Goal: Task Accomplishment & Management: Manage account settings

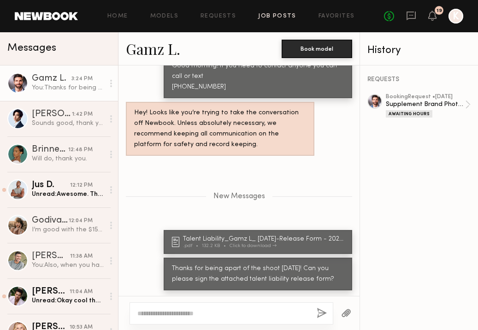
click at [268, 15] on link "Job Posts" at bounding box center [277, 16] width 38 height 6
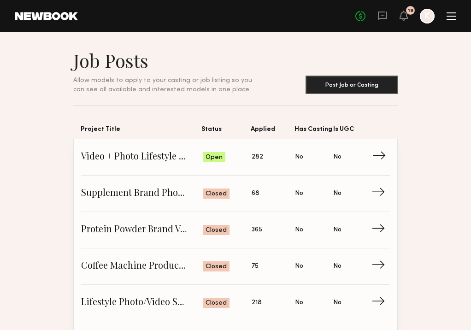
click at [103, 160] on span "Video + Photo Lifestyle Production" at bounding box center [142, 157] width 122 height 14
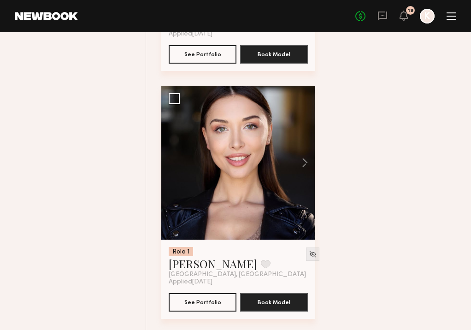
scroll to position [2892, 0]
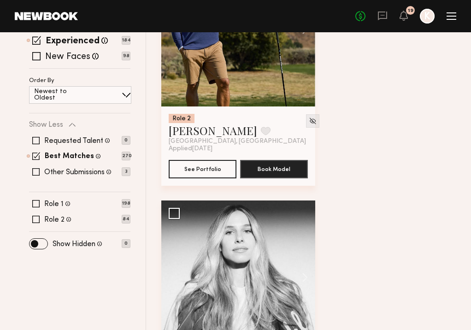
scroll to position [171, 0]
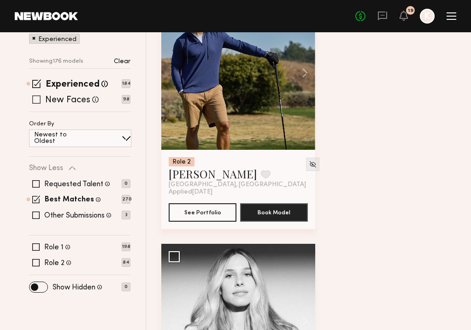
click at [36, 97] on span at bounding box center [36, 99] width 8 height 8
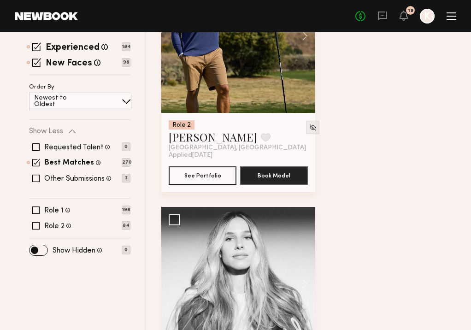
scroll to position [232, 0]
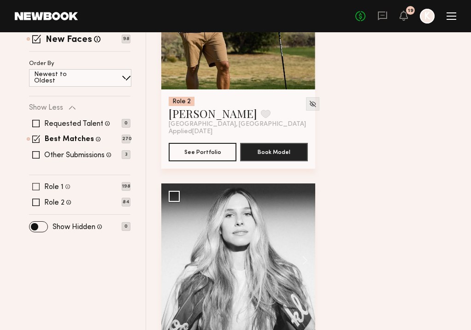
click at [36, 186] on span at bounding box center [35, 186] width 7 height 7
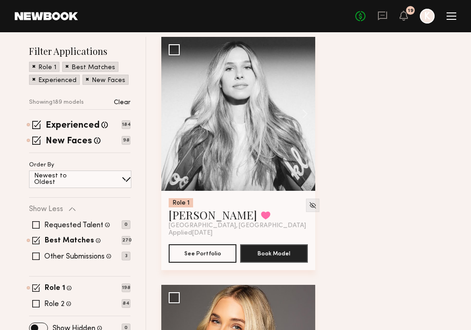
scroll to position [67, 0]
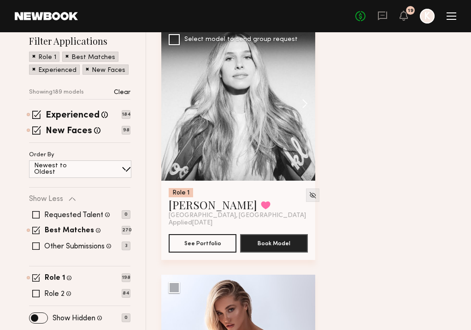
scroll to position [126, 0]
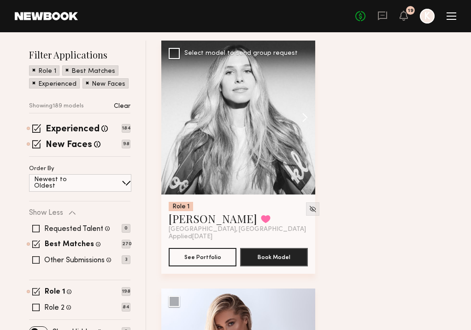
click at [290, 111] on button at bounding box center [301, 118] width 30 height 154
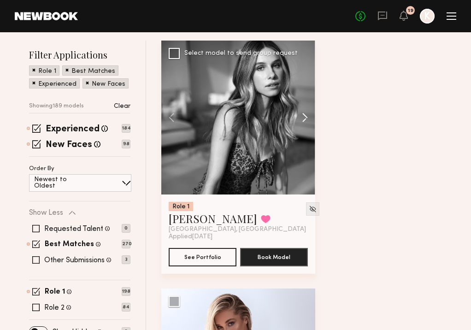
click at [292, 110] on button at bounding box center [301, 118] width 30 height 154
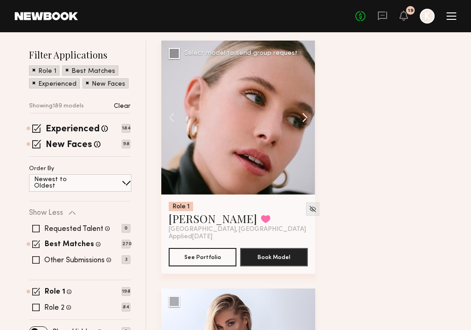
click at [292, 110] on button at bounding box center [301, 118] width 30 height 154
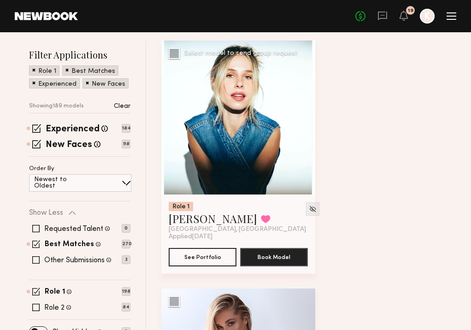
click at [292, 110] on button at bounding box center [301, 118] width 30 height 154
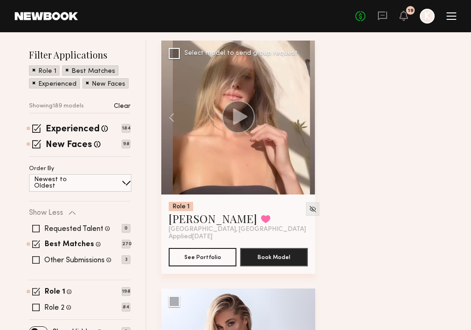
click at [292, 110] on div at bounding box center [238, 118] width 154 height 154
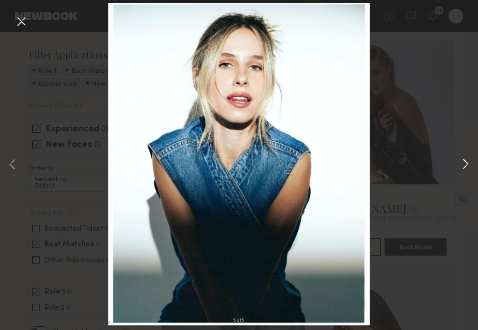
click at [468, 165] on button at bounding box center [465, 165] width 11 height 264
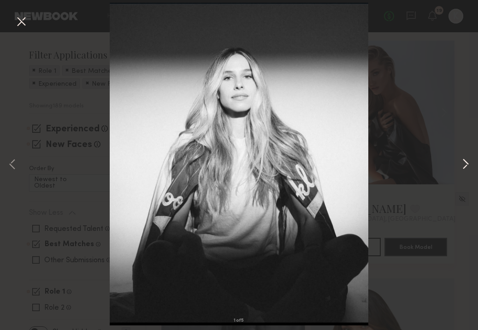
click at [468, 165] on button at bounding box center [465, 165] width 11 height 264
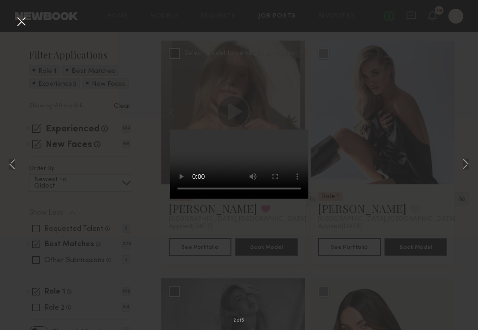
click at [21, 22] on button at bounding box center [21, 22] width 15 height 17
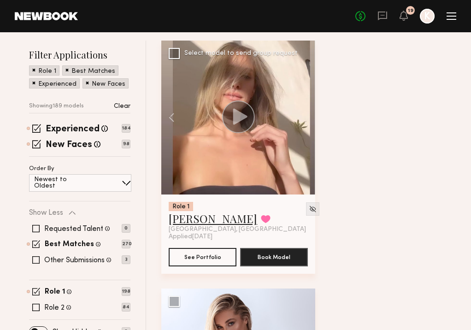
click at [178, 211] on link "Leigh D." at bounding box center [213, 218] width 89 height 15
click at [261, 215] on button at bounding box center [266, 219] width 10 height 8
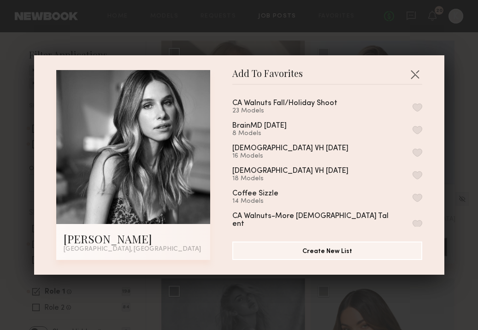
click at [413, 107] on button "button" at bounding box center [418, 107] width 10 height 8
click at [414, 71] on button "button" at bounding box center [415, 74] width 15 height 15
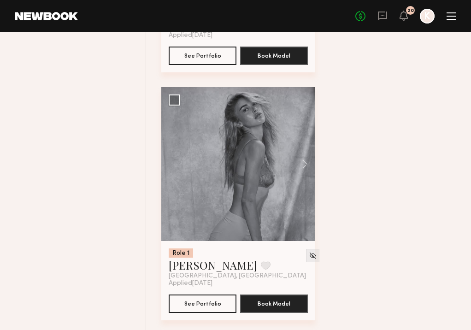
scroll to position [741, 0]
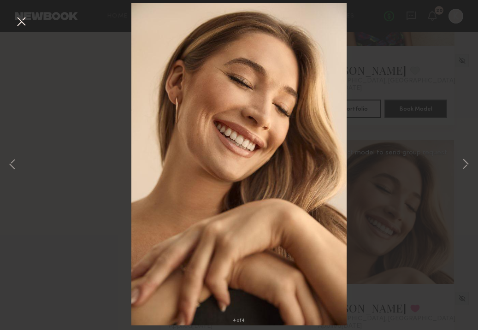
click at [12, 14] on div "4 of 4" at bounding box center [239, 165] width 478 height 330
click at [24, 22] on button at bounding box center [21, 22] width 15 height 17
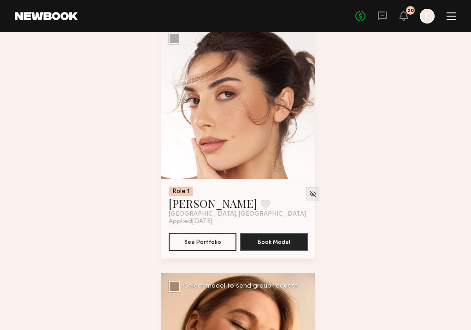
scroll to position [1734, 0]
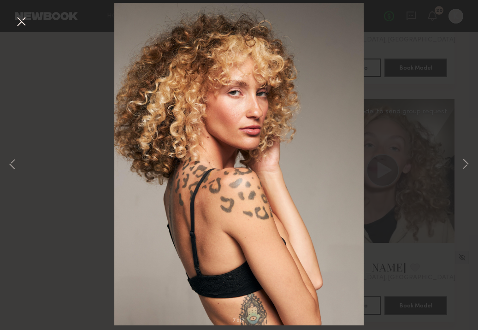
click at [22, 19] on button at bounding box center [21, 22] width 15 height 17
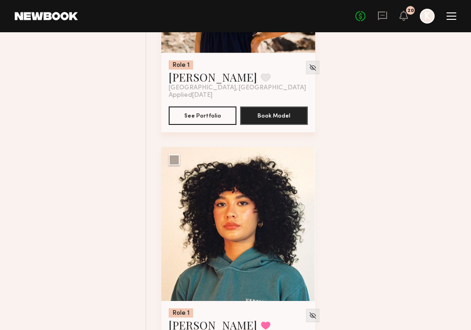
scroll to position [6763, 0]
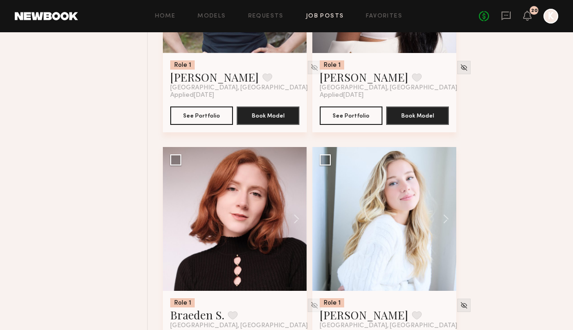
scroll to position [9387, 0]
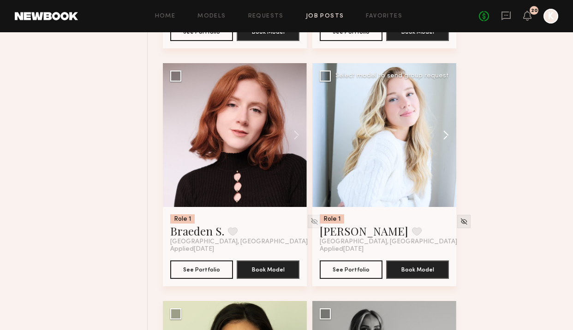
click at [446, 143] on button at bounding box center [442, 135] width 30 height 144
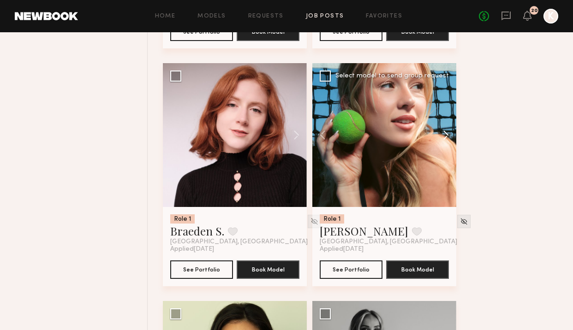
click at [446, 143] on button at bounding box center [442, 135] width 30 height 144
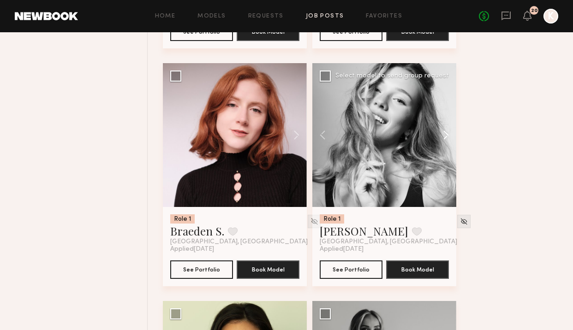
click at [446, 143] on button at bounding box center [442, 135] width 30 height 144
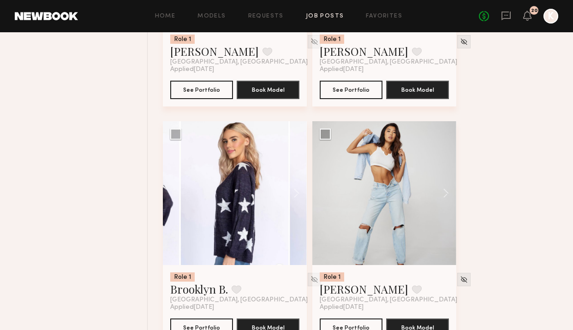
scroll to position [10082, 0]
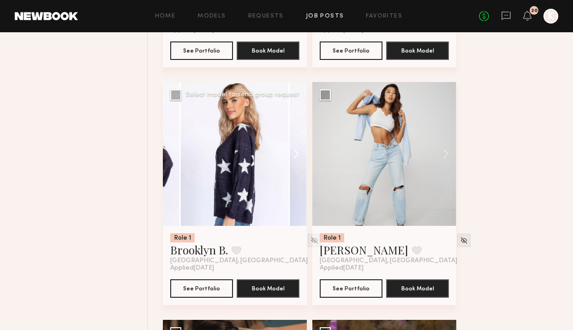
click at [297, 157] on button at bounding box center [292, 154] width 30 height 144
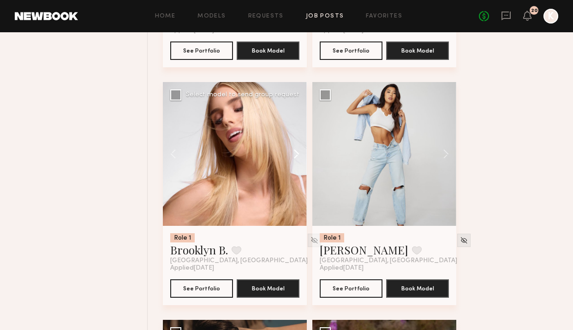
click at [297, 157] on button at bounding box center [292, 154] width 30 height 144
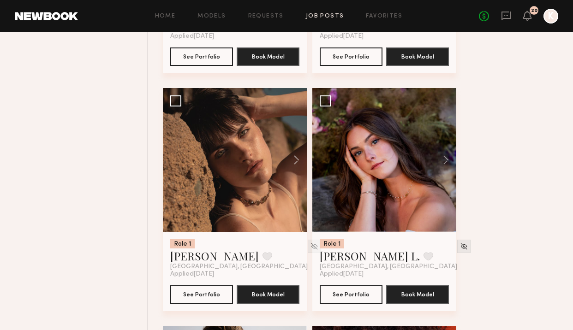
scroll to position [10300, 0]
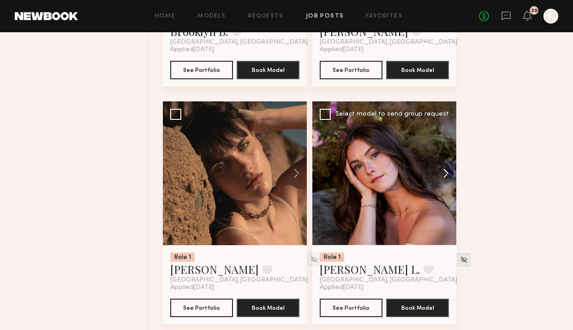
click at [443, 186] on button at bounding box center [442, 173] width 30 height 144
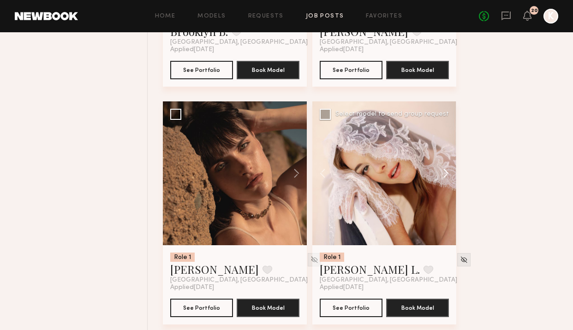
click at [443, 186] on button at bounding box center [442, 173] width 30 height 144
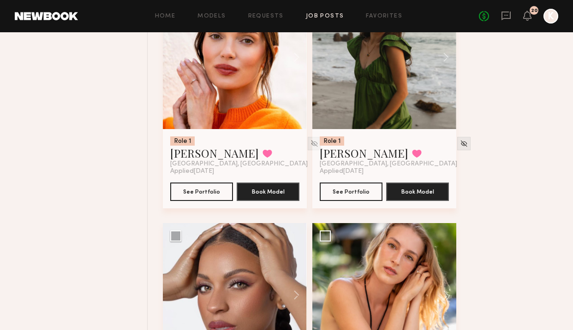
scroll to position [11306, 0]
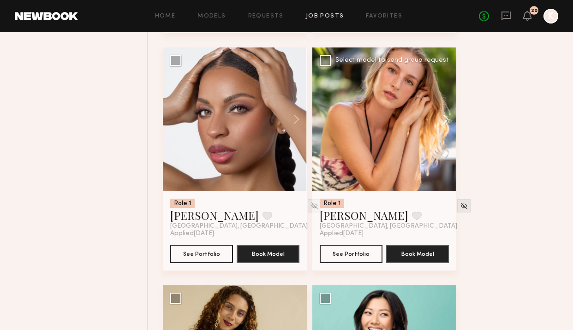
click at [448, 122] on button at bounding box center [442, 120] width 30 height 144
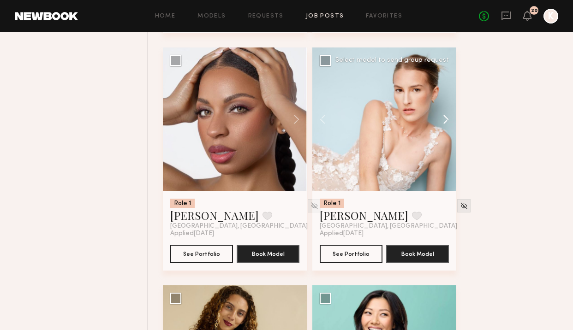
click at [448, 122] on button at bounding box center [442, 120] width 30 height 144
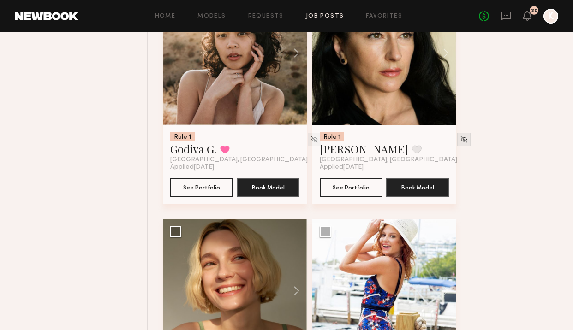
scroll to position [12244, 0]
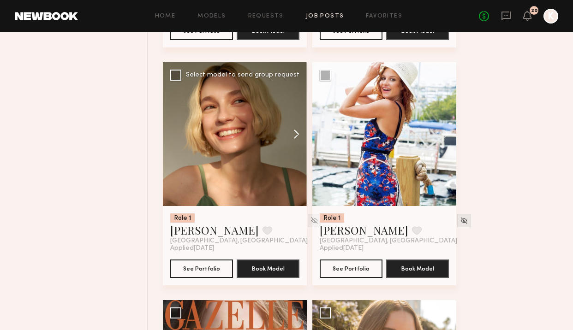
click at [296, 144] on button at bounding box center [292, 134] width 30 height 144
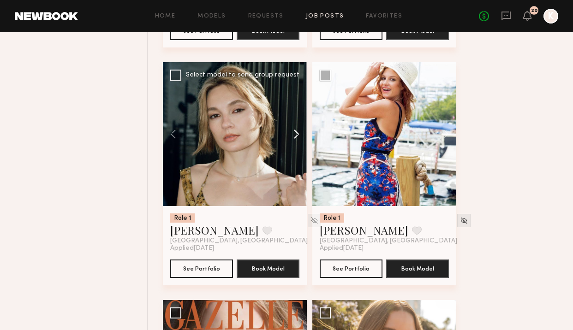
click at [296, 144] on button at bounding box center [292, 134] width 30 height 144
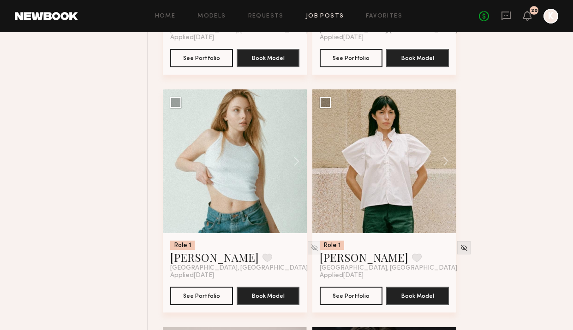
scroll to position [15596, 0]
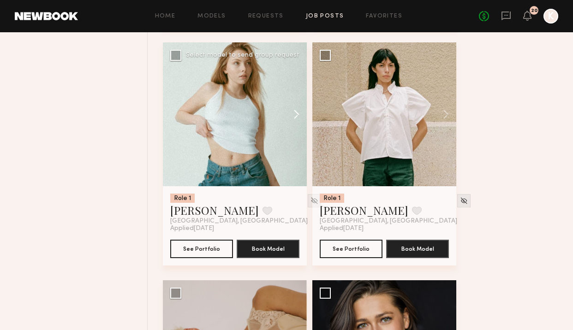
click at [295, 126] on button at bounding box center [292, 114] width 30 height 144
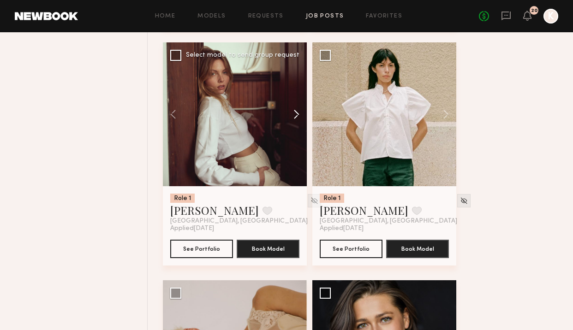
click at [295, 126] on button at bounding box center [292, 114] width 30 height 144
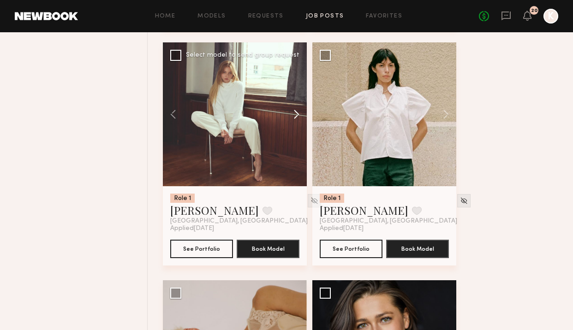
click at [295, 126] on button at bounding box center [292, 114] width 30 height 144
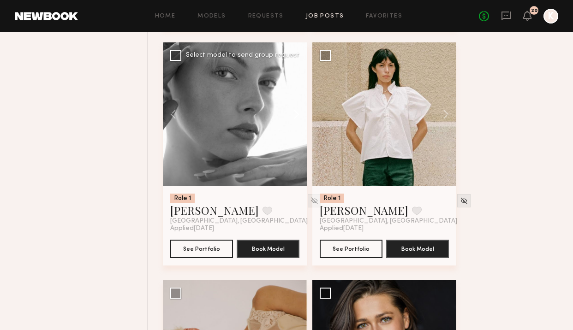
click at [295, 126] on button at bounding box center [292, 114] width 30 height 144
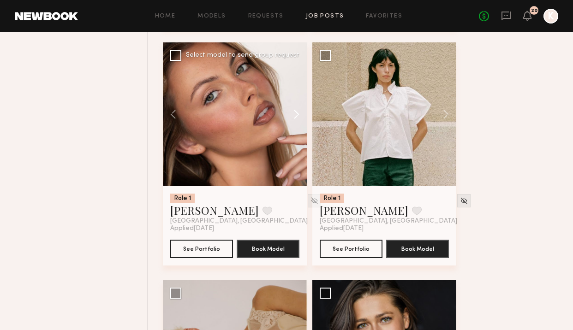
click at [295, 126] on button at bounding box center [292, 114] width 30 height 144
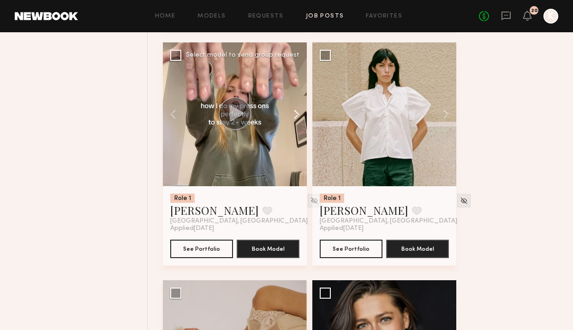
click at [295, 126] on button at bounding box center [292, 114] width 30 height 144
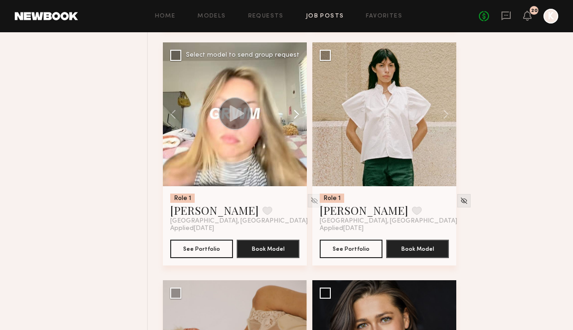
click at [295, 126] on button at bounding box center [292, 114] width 30 height 144
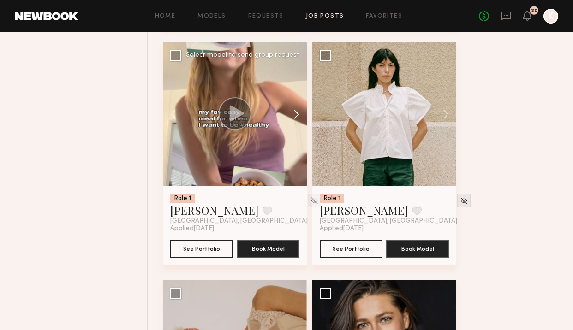
click at [295, 126] on button at bounding box center [292, 114] width 30 height 144
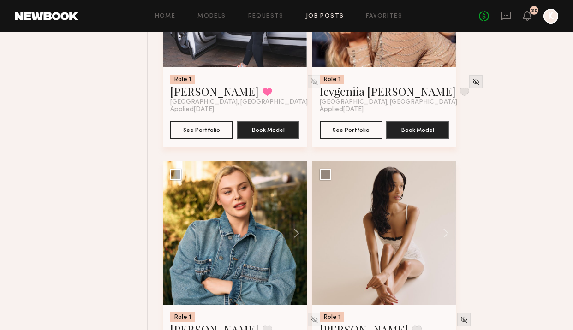
scroll to position [17660, 0]
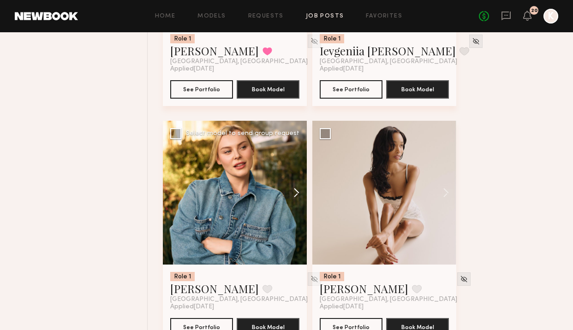
click at [297, 210] on button at bounding box center [292, 193] width 30 height 144
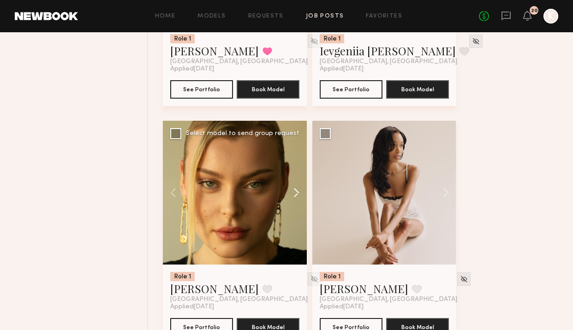
click at [297, 210] on button at bounding box center [292, 193] width 30 height 144
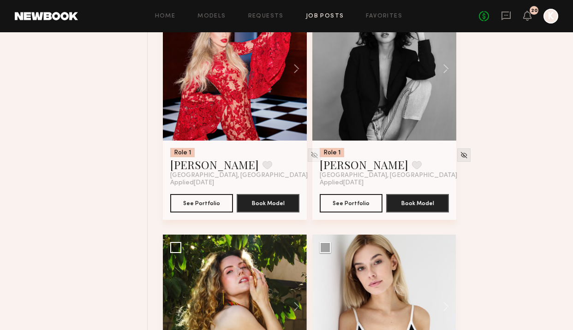
scroll to position [19595, 0]
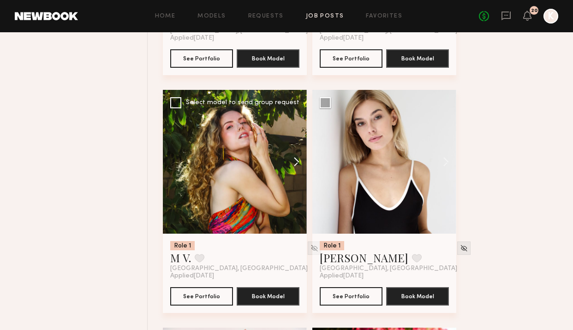
click at [295, 180] on button at bounding box center [292, 162] width 30 height 144
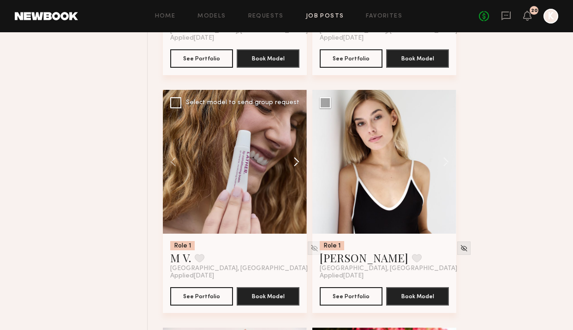
click at [295, 180] on button at bounding box center [292, 162] width 30 height 144
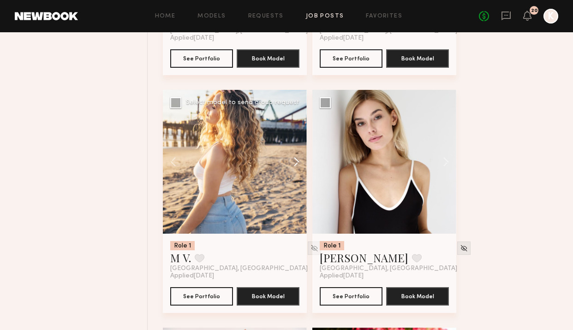
click at [295, 180] on button at bounding box center [292, 162] width 30 height 144
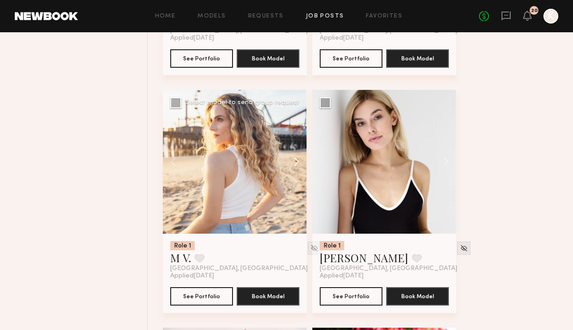
click at [295, 180] on button at bounding box center [292, 162] width 30 height 144
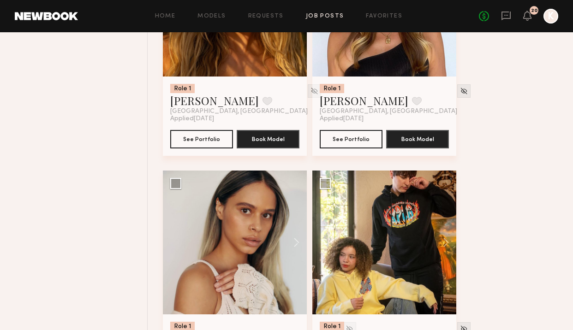
scroll to position [21314, 0]
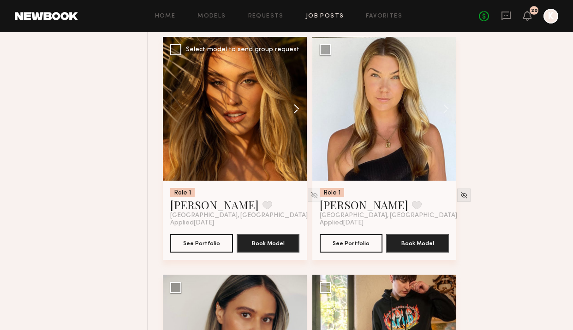
click at [294, 131] on button at bounding box center [292, 109] width 30 height 144
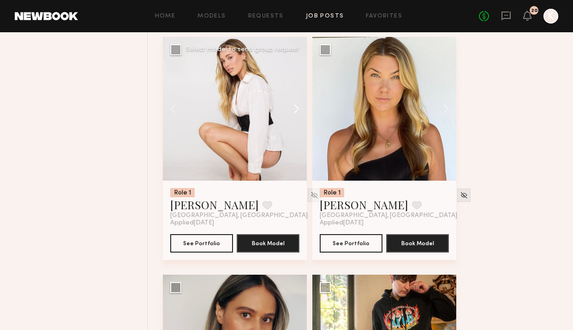
click at [294, 131] on button at bounding box center [292, 109] width 30 height 144
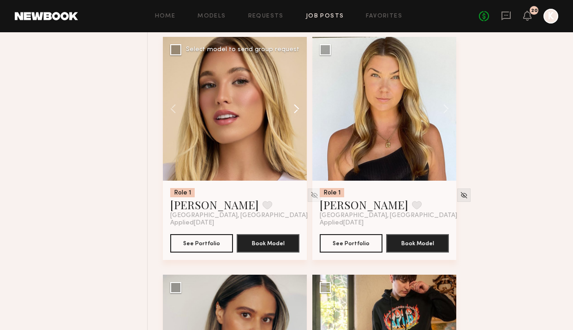
click at [294, 131] on button at bounding box center [292, 109] width 30 height 144
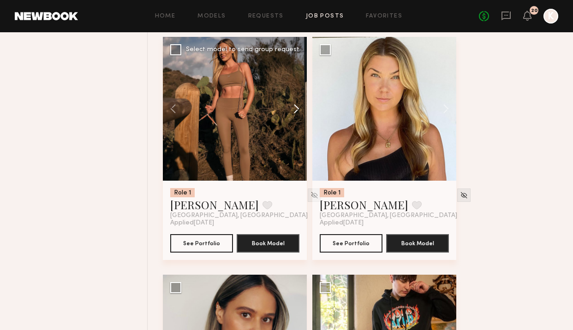
click at [294, 131] on button at bounding box center [292, 109] width 30 height 144
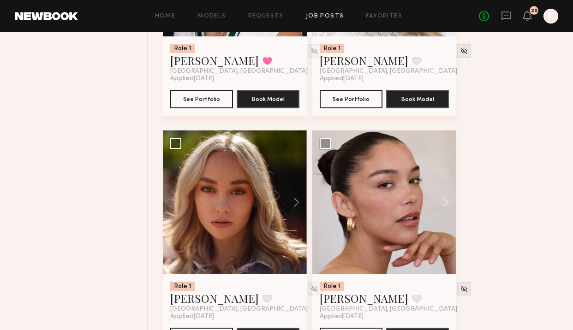
scroll to position [21981, 0]
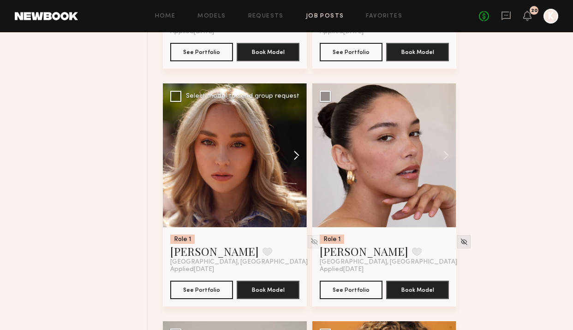
click at [294, 175] on button at bounding box center [292, 155] width 30 height 144
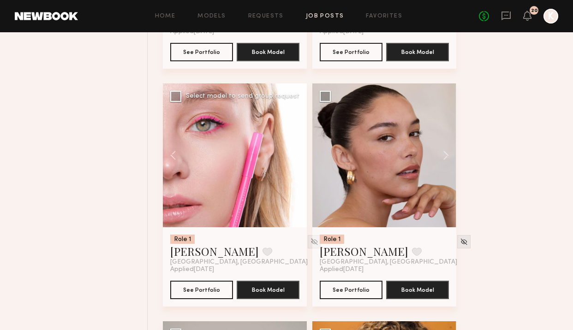
click at [294, 175] on button at bounding box center [292, 155] width 30 height 144
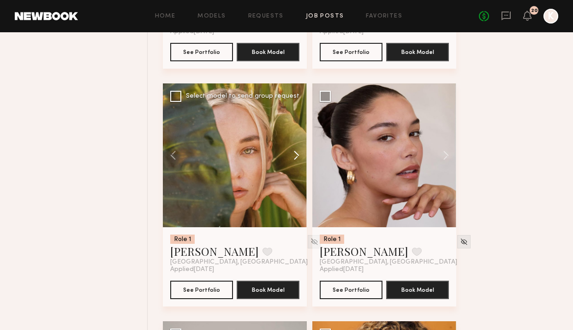
click at [294, 175] on button at bounding box center [292, 155] width 30 height 144
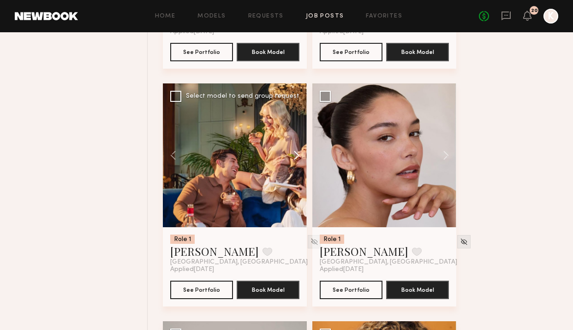
click at [294, 175] on button at bounding box center [292, 155] width 30 height 144
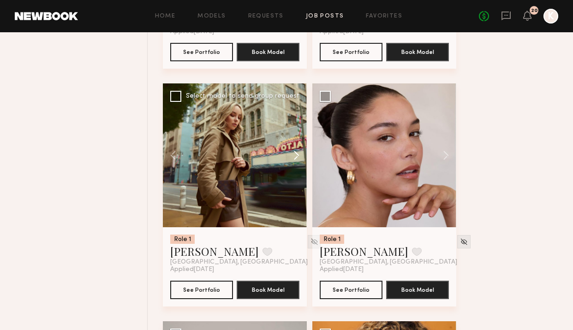
click at [294, 175] on button at bounding box center [292, 155] width 30 height 144
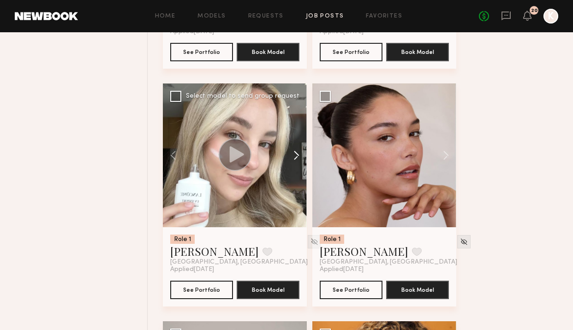
click at [294, 175] on button at bounding box center [292, 155] width 30 height 144
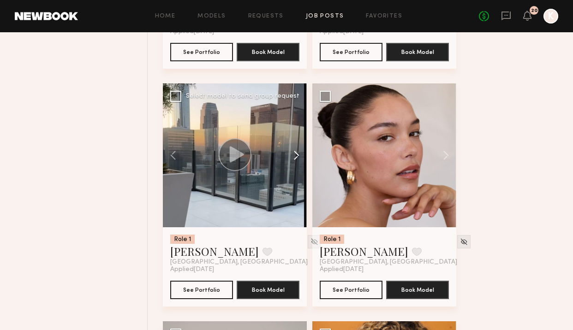
click at [294, 175] on button at bounding box center [292, 155] width 30 height 144
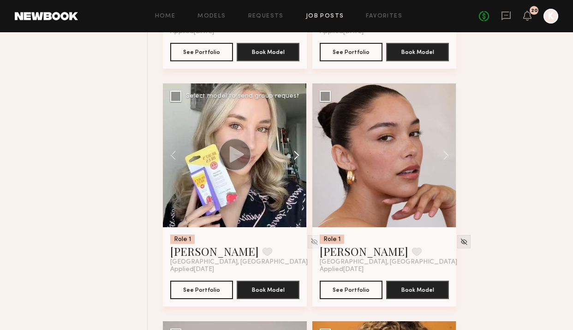
click at [294, 175] on button at bounding box center [292, 155] width 30 height 144
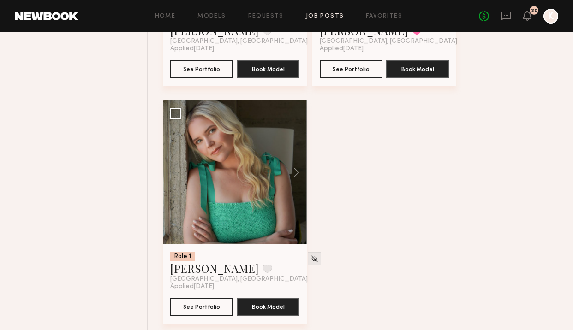
scroll to position [22461, 0]
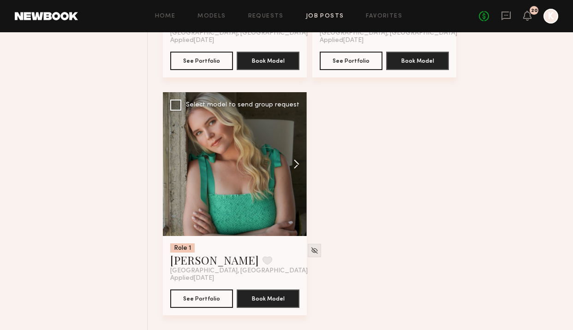
click at [293, 176] on button at bounding box center [292, 164] width 30 height 144
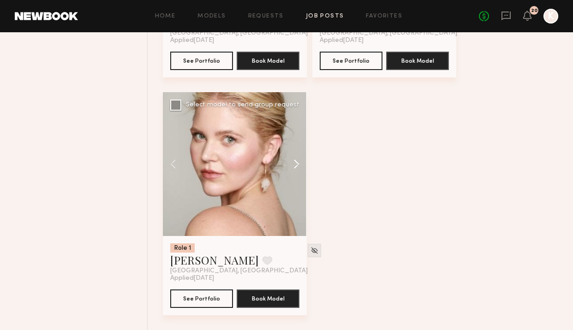
click at [293, 176] on button at bounding box center [292, 164] width 30 height 144
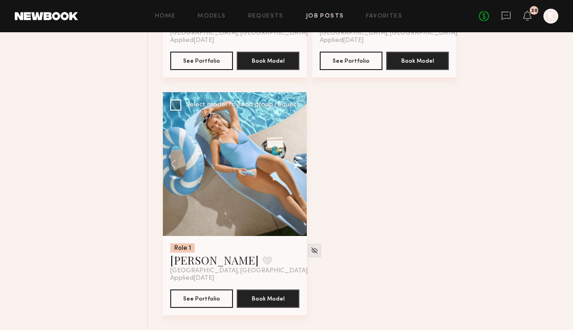
click at [293, 176] on button at bounding box center [292, 164] width 30 height 144
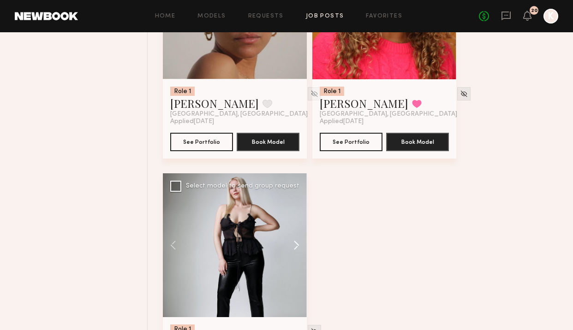
scroll to position [22232, 0]
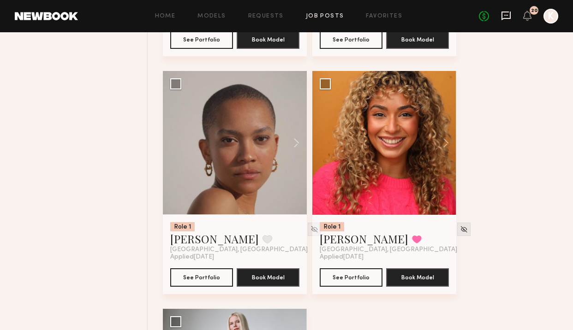
click at [478, 12] on icon at bounding box center [505, 16] width 9 height 9
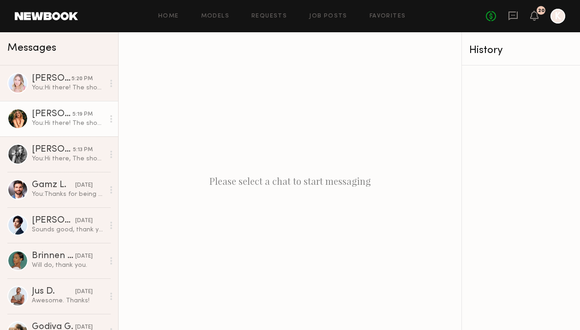
click at [54, 134] on link "Megan V. 5:19 PM You: Hi there! The shoot will be on August 21 + 22nd and if a …" at bounding box center [59, 119] width 118 height 36
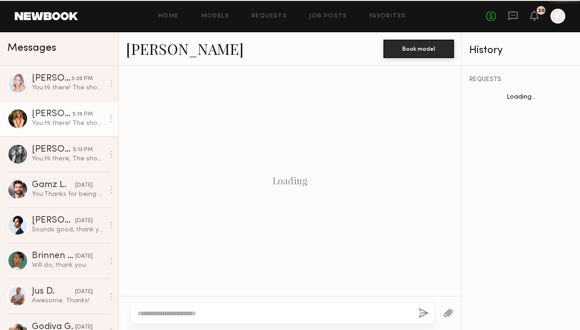
scroll to position [848, 0]
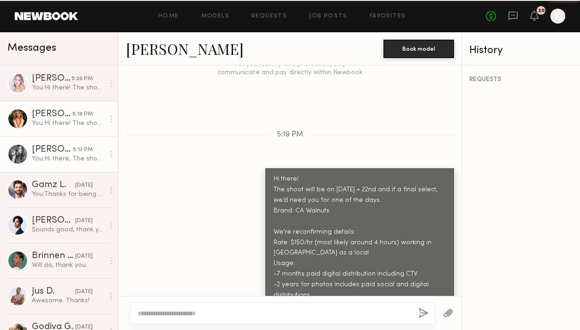
click at [47, 152] on div "[PERSON_NAME]" at bounding box center [52, 149] width 41 height 9
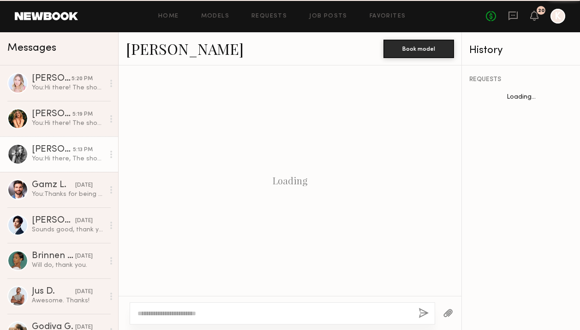
scroll to position [1663, 0]
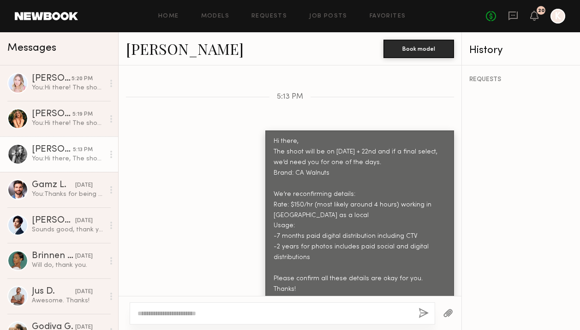
click at [145, 39] on link "[PERSON_NAME]" at bounding box center [185, 49] width 118 height 20
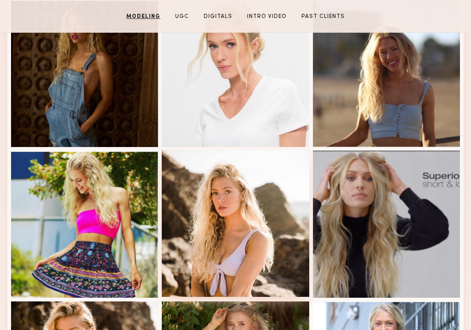
scroll to position [444, 0]
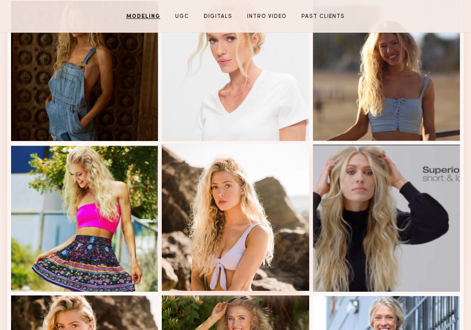
click at [251, 159] on div at bounding box center [235, 217] width 147 height 147
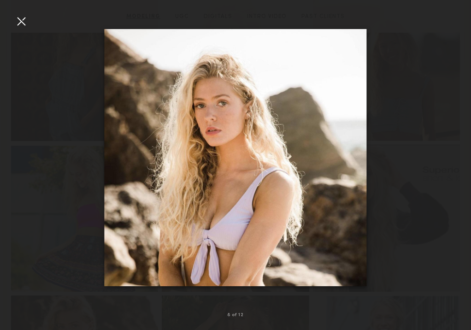
click at [454, 157] on common-icon at bounding box center [456, 157] width 15 height 15
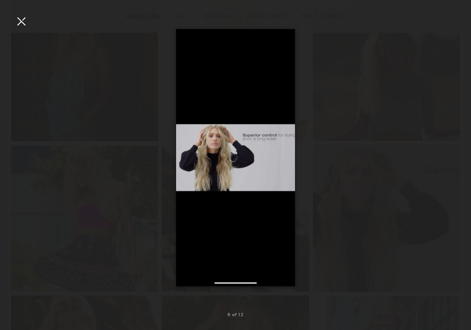
click at [454, 157] on common-icon at bounding box center [456, 157] width 15 height 15
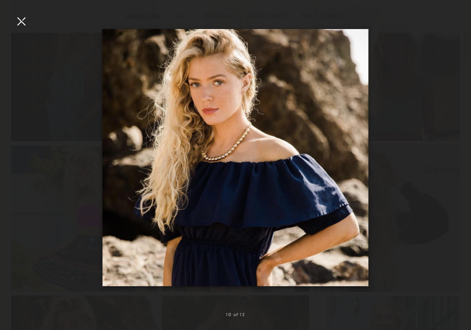
click at [454, 157] on common-icon at bounding box center [456, 157] width 15 height 15
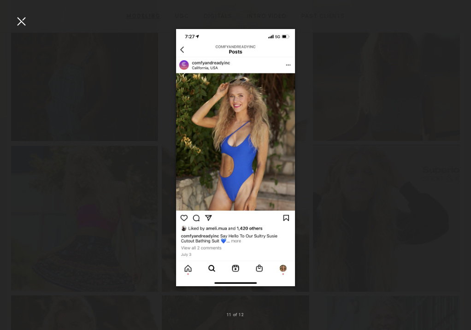
click at [454, 157] on common-icon at bounding box center [456, 157] width 15 height 15
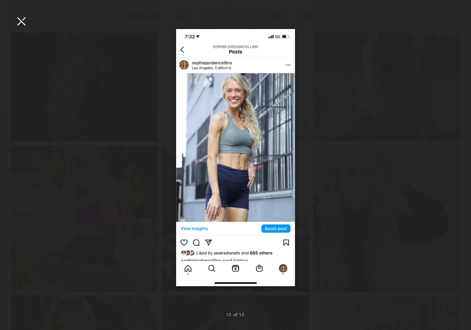
click at [454, 157] on common-icon at bounding box center [456, 157] width 15 height 15
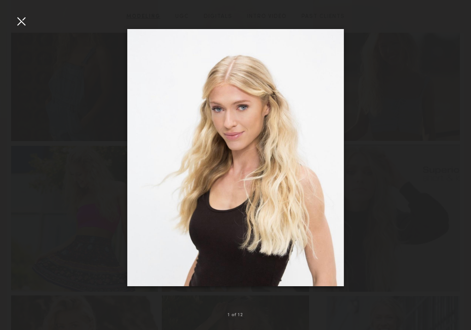
click at [454, 157] on common-icon at bounding box center [456, 157] width 15 height 15
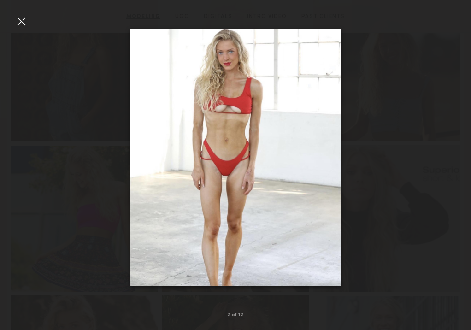
click at [454, 157] on common-icon at bounding box center [456, 157] width 15 height 15
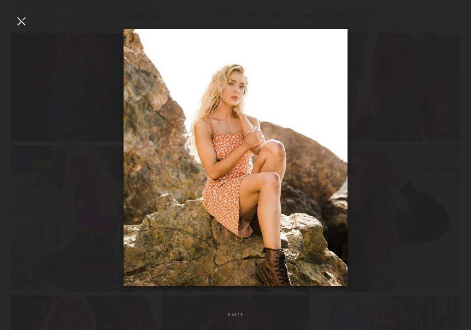
click at [454, 157] on common-icon at bounding box center [456, 157] width 15 height 15
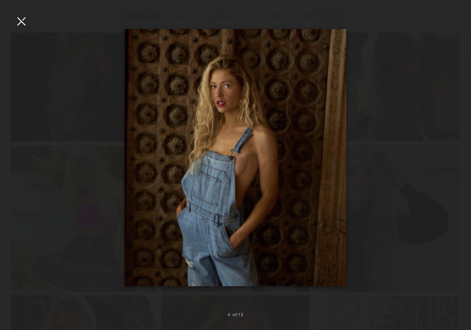
click at [454, 157] on common-icon at bounding box center [456, 157] width 15 height 15
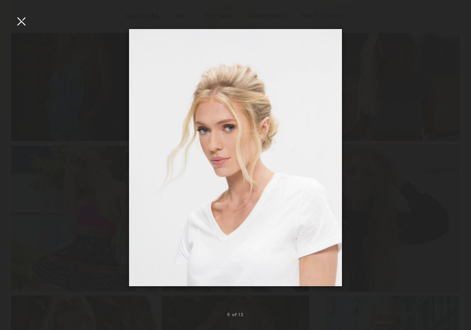
click at [454, 157] on common-icon at bounding box center [456, 157] width 15 height 15
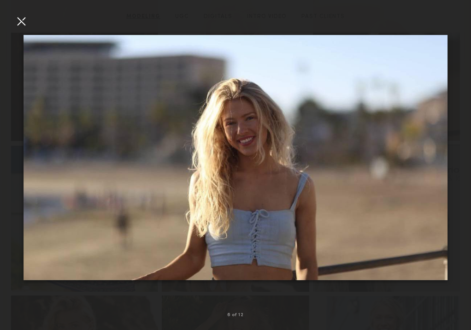
click at [454, 157] on common-icon at bounding box center [456, 157] width 15 height 15
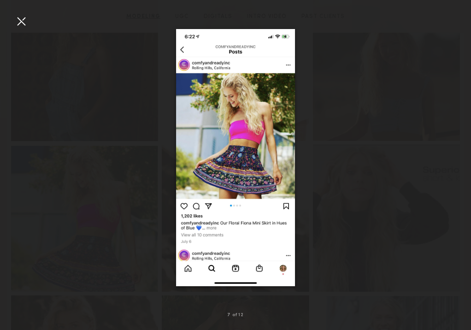
click at [454, 157] on common-icon at bounding box center [456, 157] width 15 height 15
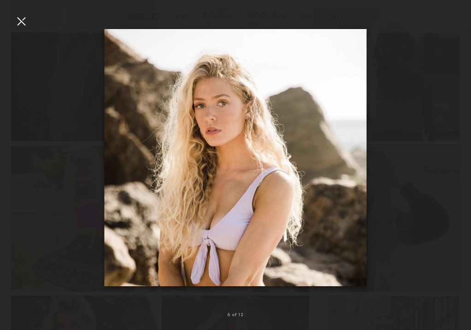
click at [454, 157] on common-icon at bounding box center [456, 157] width 15 height 15
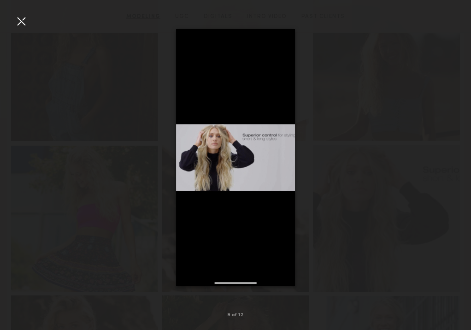
click at [454, 157] on common-icon at bounding box center [456, 157] width 15 height 15
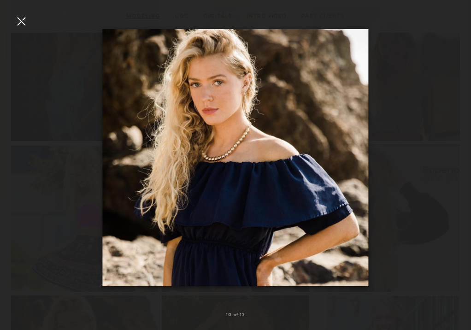
click at [22, 18] on div at bounding box center [21, 21] width 15 height 15
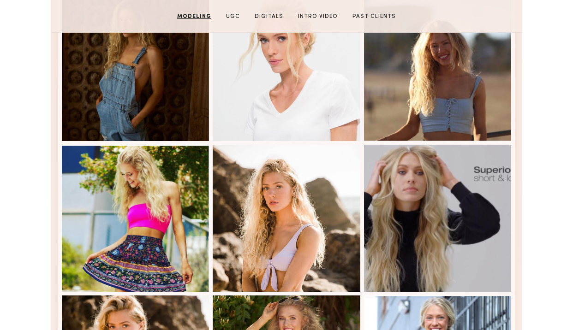
scroll to position [446, 0]
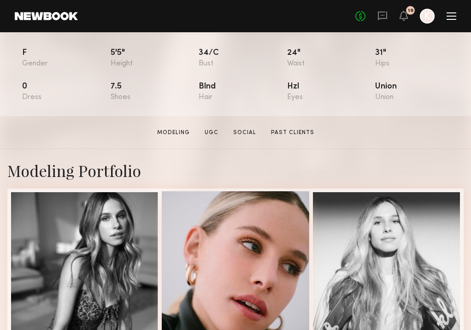
scroll to position [260, 0]
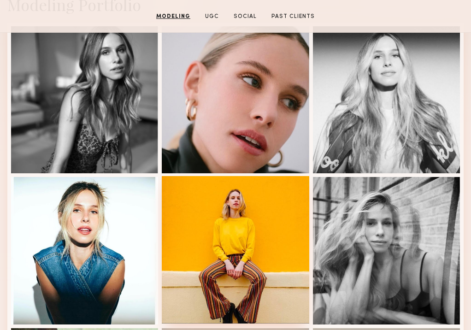
click at [233, 176] on div at bounding box center [235, 249] width 147 height 147
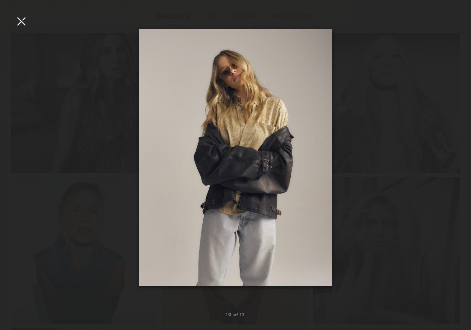
click at [296, 161] on img at bounding box center [235, 157] width 193 height 257
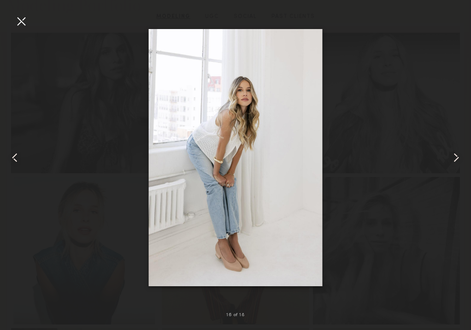
click at [15, 21] on div at bounding box center [21, 21] width 15 height 15
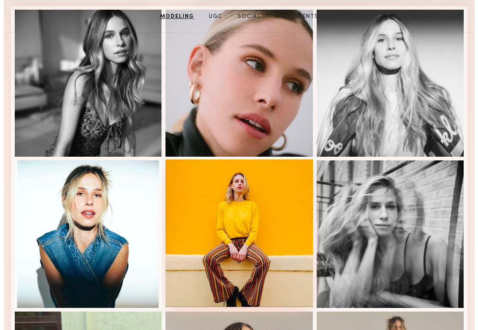
scroll to position [0, 0]
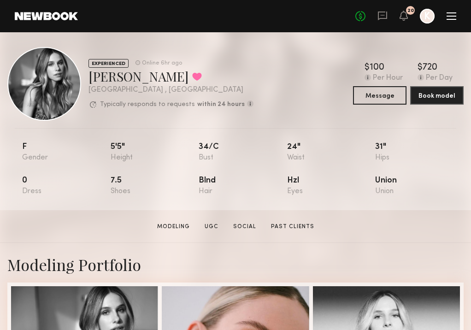
click at [397, 15] on div "No fees up to $5,000 20 K" at bounding box center [406, 16] width 101 height 15
click at [387, 15] on icon at bounding box center [382, 16] width 9 height 9
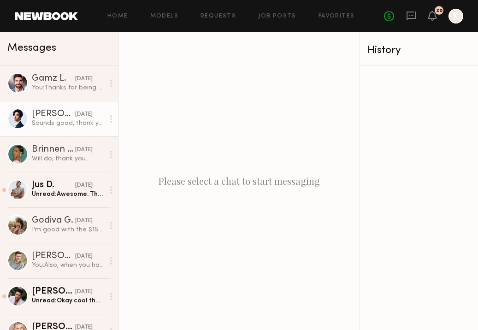
click at [56, 126] on div "Sounds good, thank you." at bounding box center [68, 123] width 72 height 9
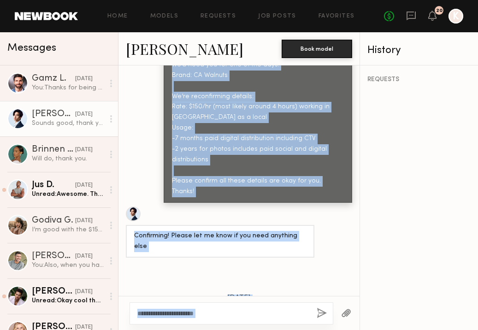
scroll to position [742, 0]
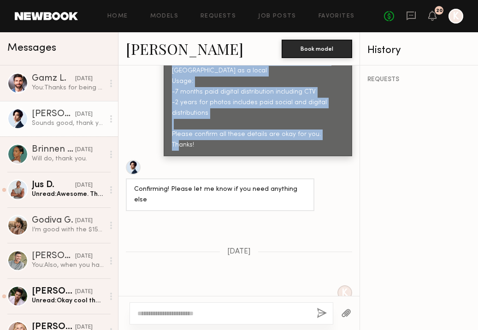
drag, startPoint x: 164, startPoint y: 159, endPoint x: 353, endPoint y: 120, distance: 193.5
click at [353, 120] on div "Keep direct messages professional and related only to paid job opportunities. M…" at bounding box center [239, 181] width 241 height 231
copy div "The shoot will be on August 21 + 22nd and if a final select, we’d need you for …"
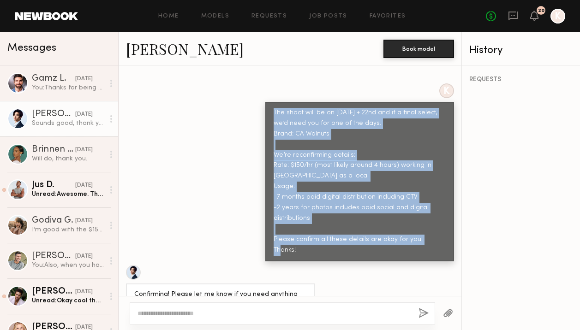
scroll to position [625, 0]
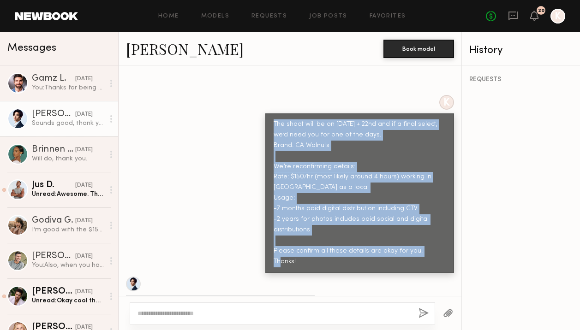
copy div "The shoot will be on August 21 + 22nd and if a final select, we’d need you for …"
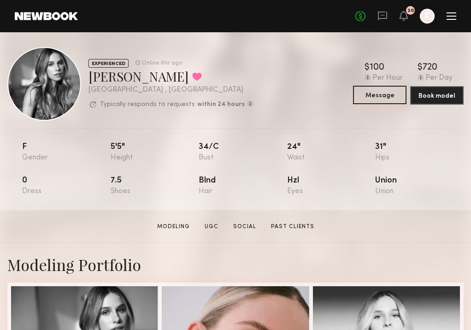
click at [373, 104] on button "Message" at bounding box center [380, 95] width 54 height 18
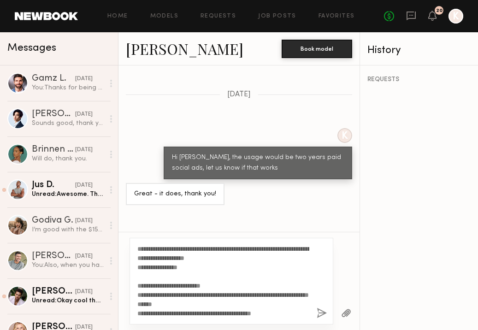
click at [138, 251] on textarea "**********" at bounding box center [223, 281] width 172 height 74
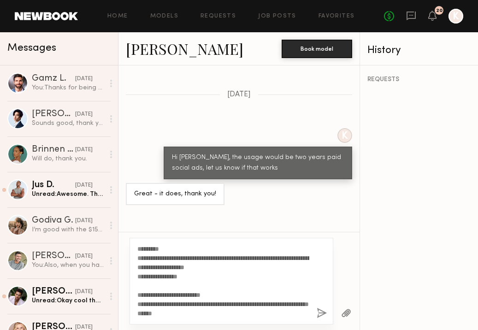
type textarea "**********"
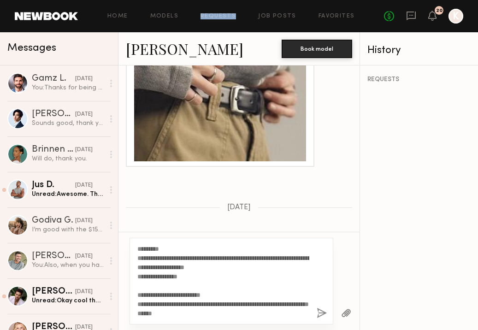
scroll to position [1246, 0]
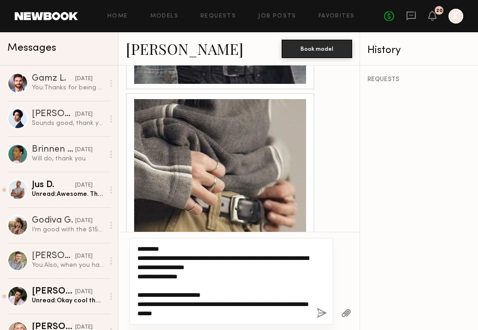
click at [222, 262] on textarea "**********" at bounding box center [223, 281] width 172 height 74
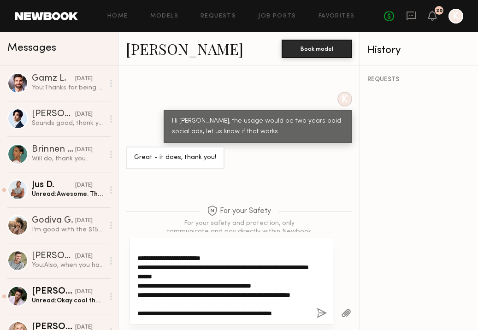
scroll to position [65, 0]
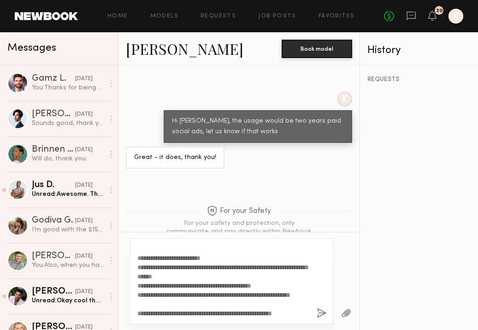
click at [320, 312] on button "button" at bounding box center [322, 314] width 10 height 12
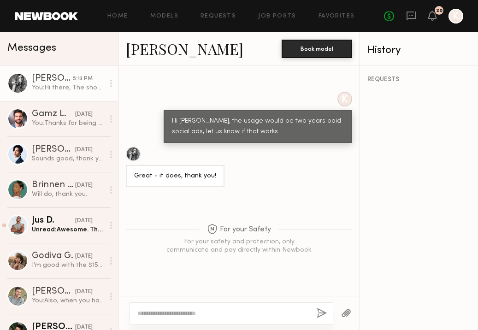
scroll to position [0, 0]
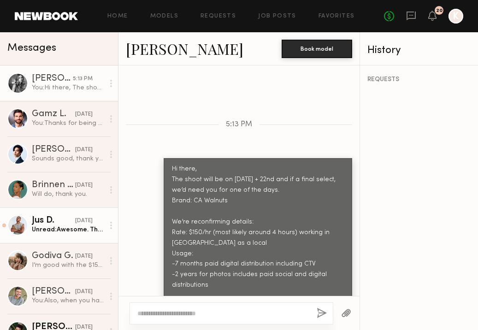
click at [58, 234] on link "Jus D. [DATE] Unread: Awesome. Thanks!" at bounding box center [59, 226] width 118 height 36
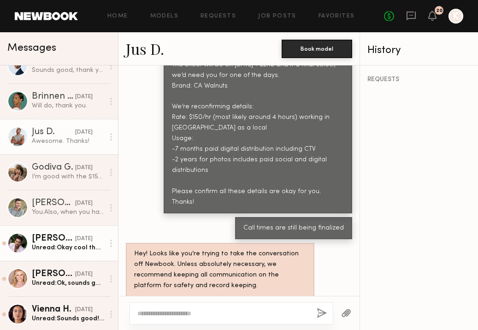
scroll to position [104, 0]
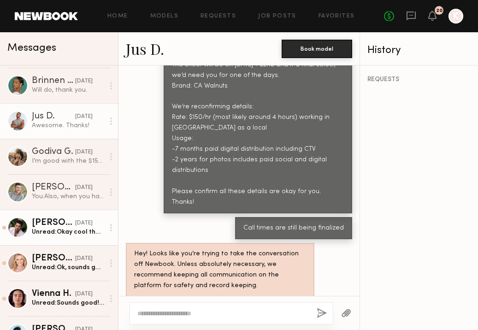
click at [62, 229] on div "Unread: Okay cool thanks!" at bounding box center [68, 232] width 72 height 9
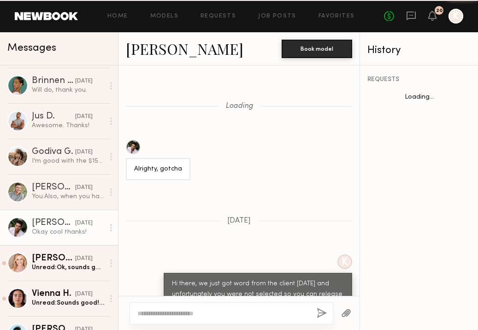
scroll to position [851, 0]
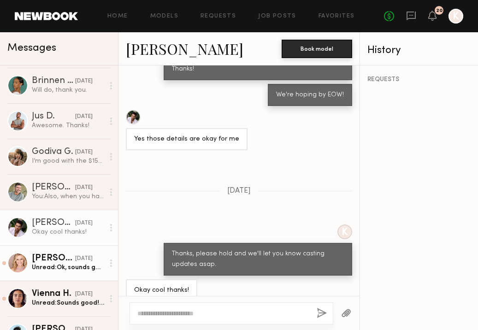
click at [67, 250] on link "Alexandra K. yesterday Unread: Ok, sounds good. Thank you!" at bounding box center [59, 263] width 118 height 36
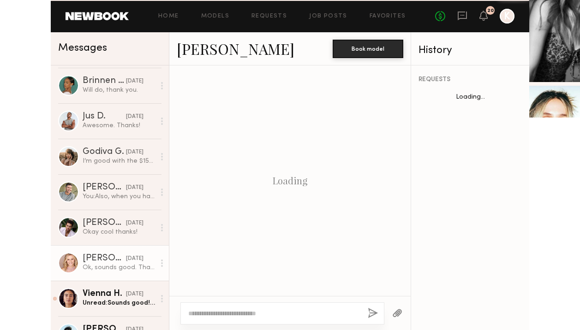
scroll to position [861, 0]
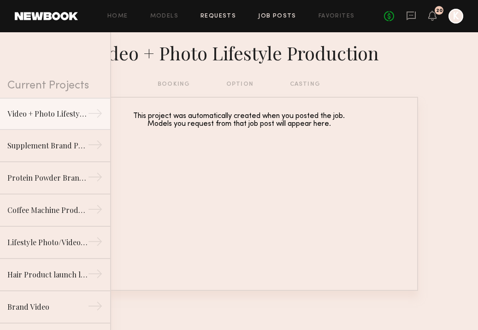
click at [269, 17] on link "Job Posts" at bounding box center [277, 16] width 38 height 6
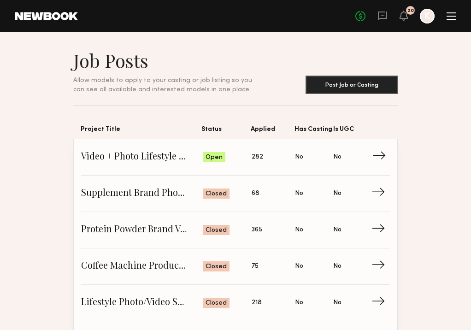
click at [94, 161] on span "Video + Photo Lifestyle Production" at bounding box center [142, 157] width 122 height 14
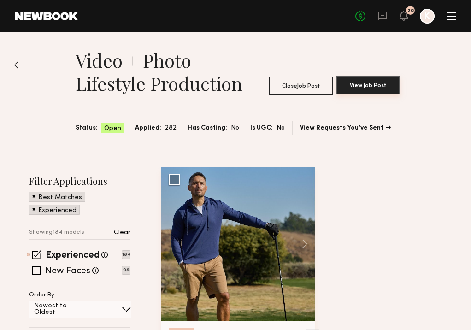
click at [377, 90] on button "View Job Post" at bounding box center [369, 85] width 64 height 18
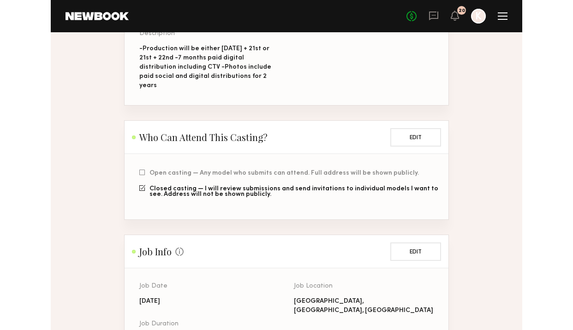
scroll to position [329, 0]
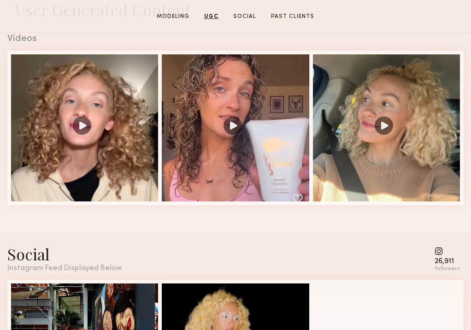
scroll to position [1049, 0]
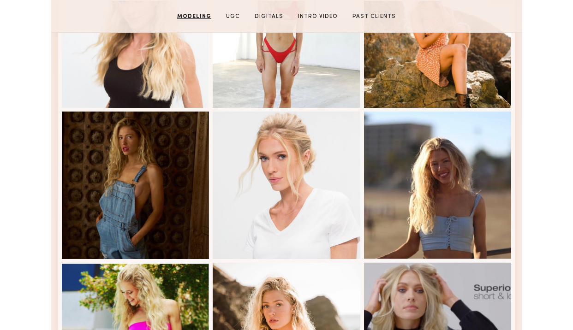
scroll to position [366, 0]
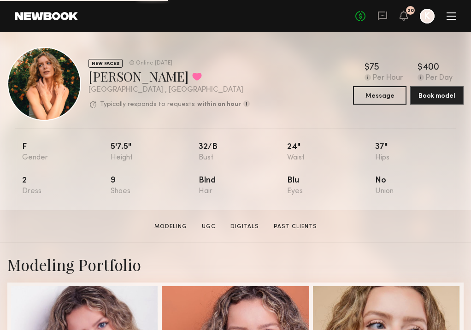
click at [192, 81] on button at bounding box center [197, 76] width 10 height 8
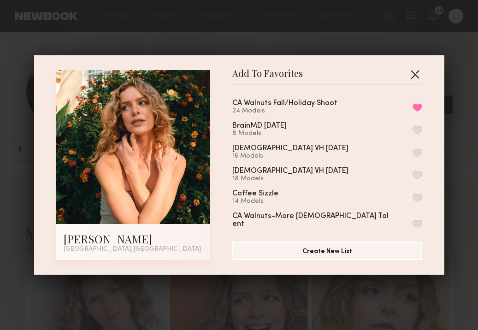
click at [410, 75] on button "button" at bounding box center [415, 74] width 15 height 15
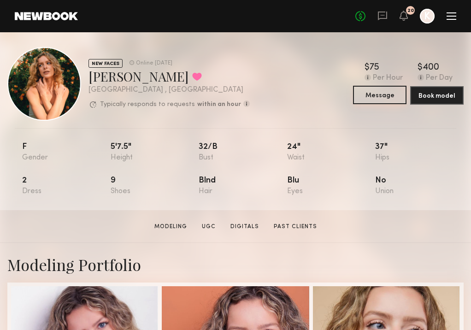
click at [353, 100] on button "Message" at bounding box center [380, 95] width 54 height 18
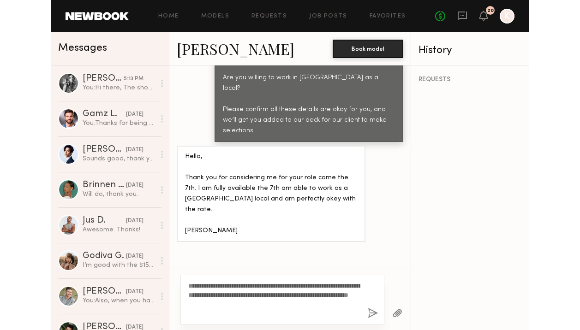
scroll to position [623, 0]
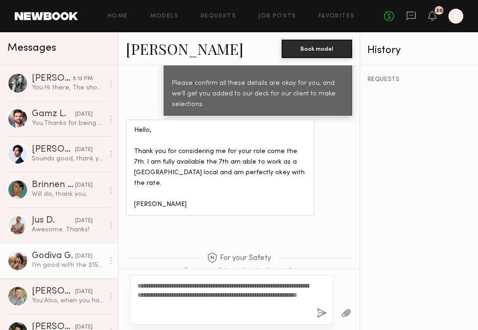
drag, startPoint x: 167, startPoint y: 313, endPoint x: 98, endPoint y: 248, distance: 94.6
click at [98, 248] on div "Messages Leigh D. 5:13 PM You: Hi there, The shoot will be on August 21 + 22nd …" at bounding box center [239, 181] width 478 height 298
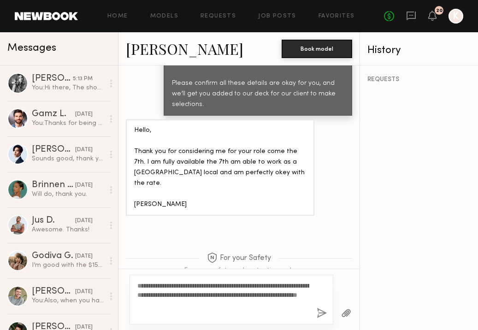
type textarea "**********"
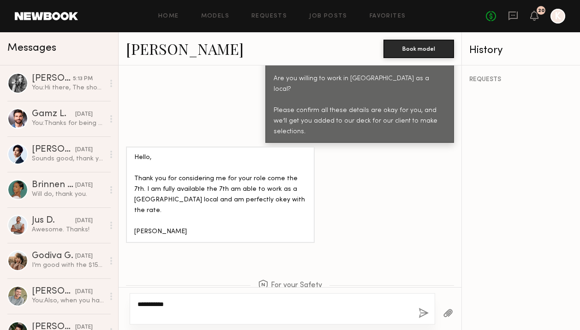
scroll to position [605, 0]
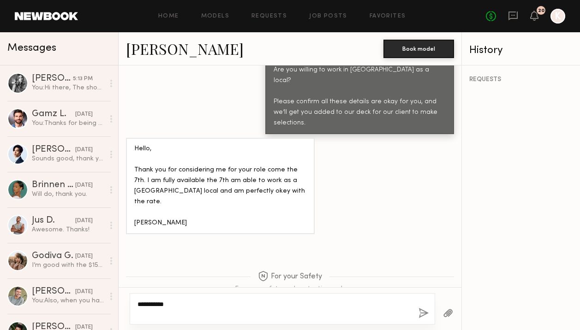
paste textarea "**********"
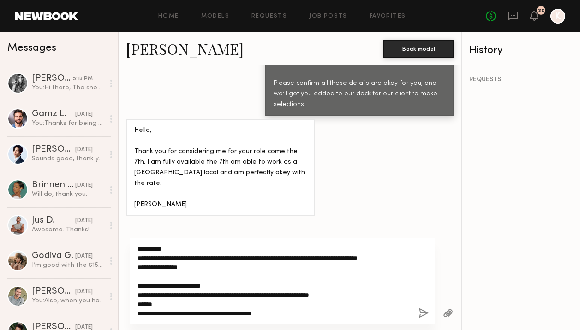
scroll to position [37, 0]
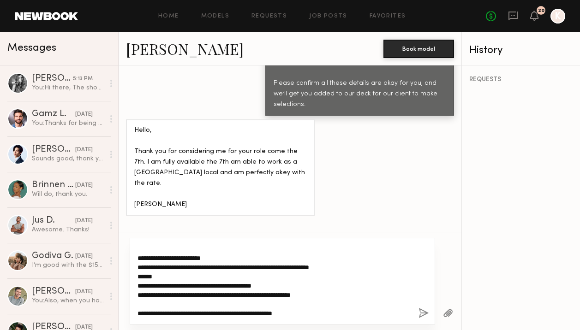
type textarea "**********"
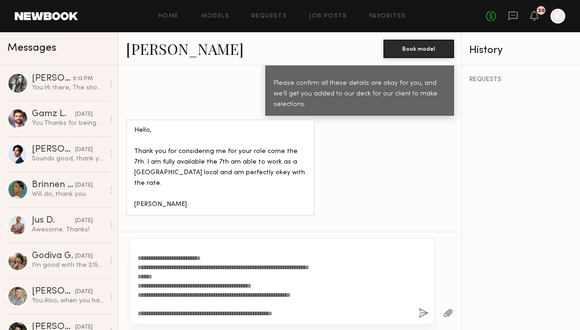
click at [426, 313] on button "button" at bounding box center [423, 314] width 10 height 12
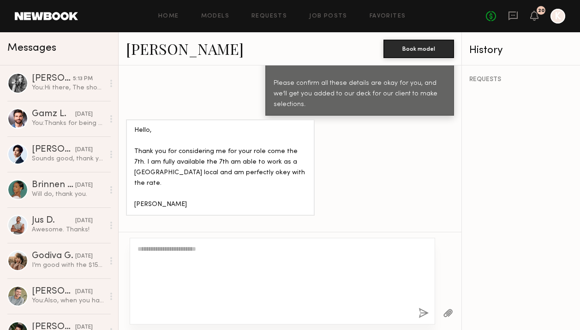
scroll to position [0, 0]
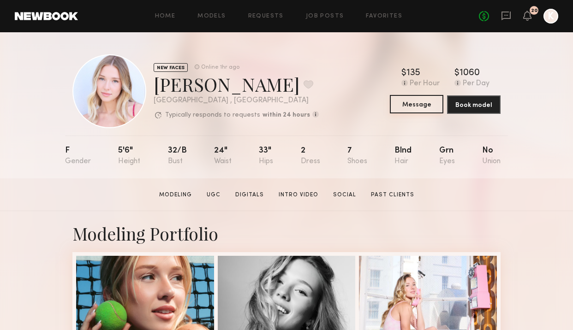
click at [413, 109] on button "Message" at bounding box center [417, 104] width 54 height 18
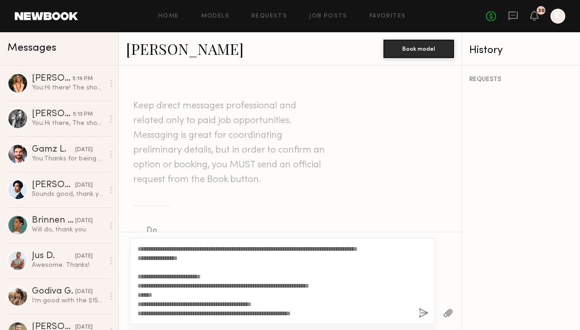
click at [139, 248] on textarea "**********" at bounding box center [274, 281] width 274 height 74
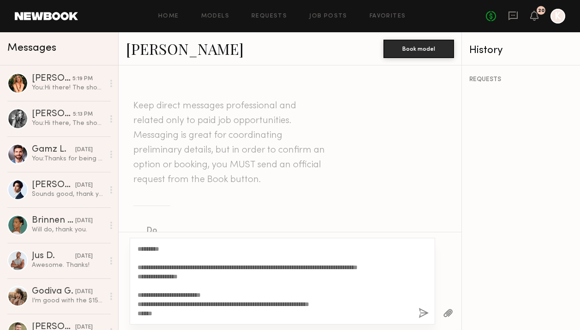
type textarea "**********"
click at [420, 312] on button "button" at bounding box center [423, 314] width 10 height 12
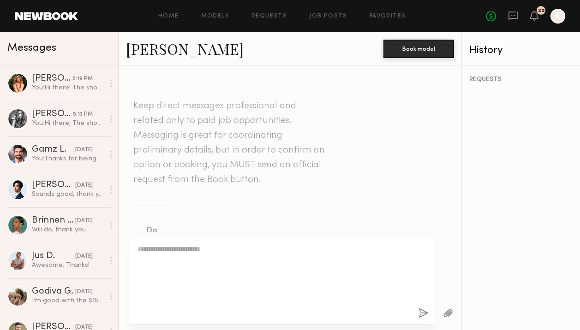
scroll to position [401, 0]
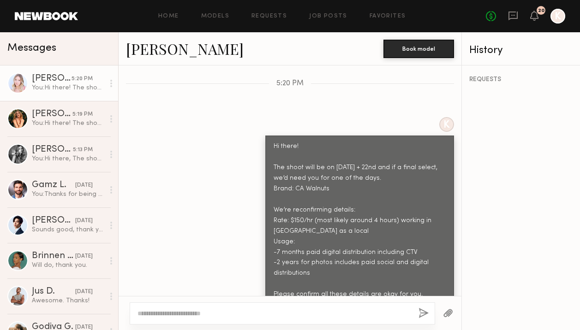
click at [16, 81] on div at bounding box center [17, 83] width 21 height 21
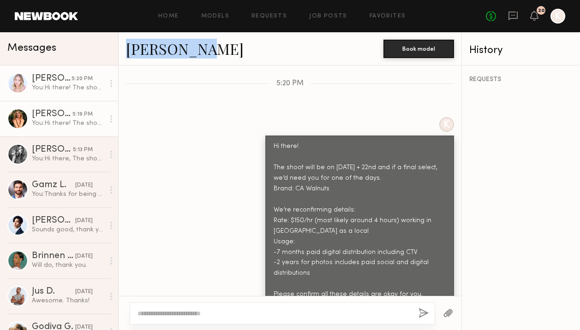
click at [32, 122] on div "You: Hi there! The shoot will be on August 21 + 22nd and if a final select, we’…" at bounding box center [68, 123] width 72 height 9
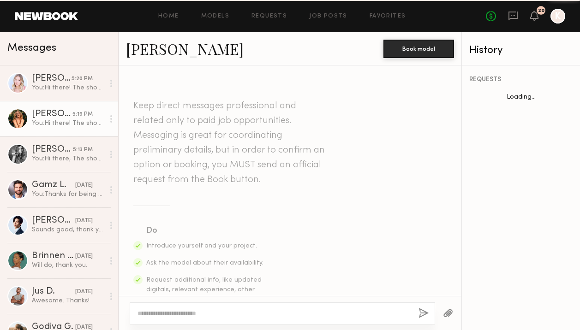
scroll to position [848, 0]
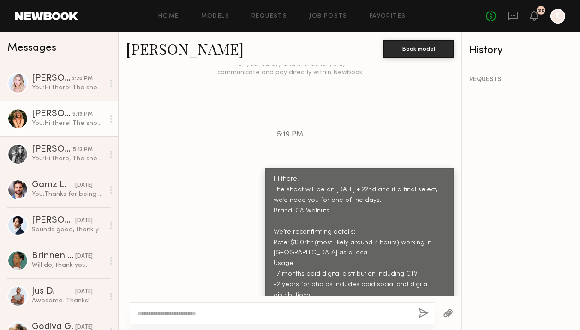
click at [155, 53] on link "Megan V." at bounding box center [185, 49] width 118 height 20
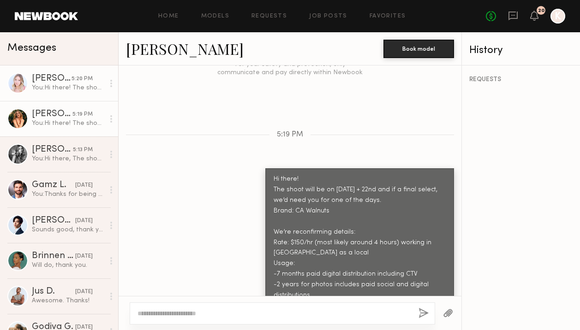
click at [60, 89] on div "You: Hi there! The shoot will be on August 21 + 22nd and if a final select, we’…" at bounding box center [68, 87] width 72 height 9
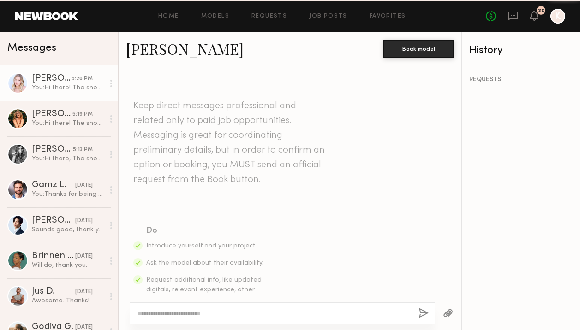
scroll to position [401, 0]
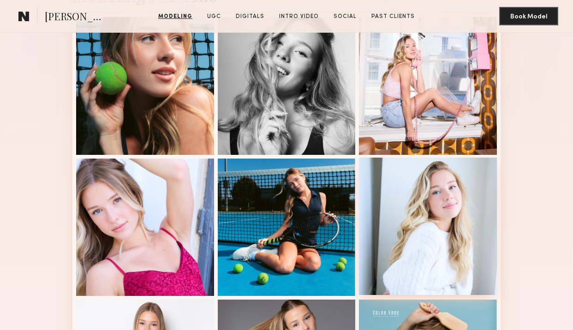
scroll to position [269, 0]
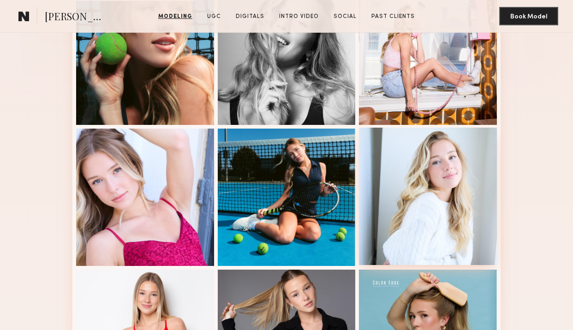
click at [431, 202] on div at bounding box center [428, 197] width 138 height 138
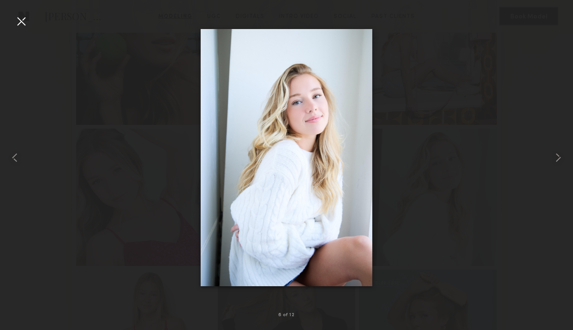
click at [14, 22] on div at bounding box center [21, 21] width 15 height 15
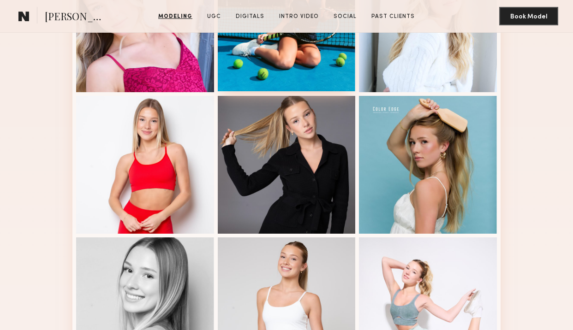
scroll to position [542, 0]
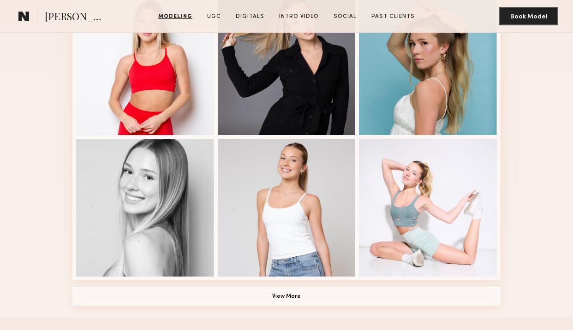
click at [280, 292] on button "View More" at bounding box center [286, 296] width 428 height 18
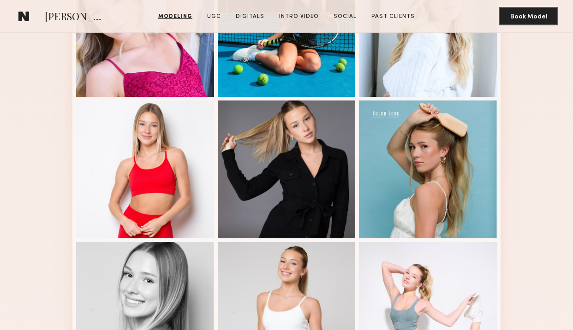
scroll to position [218, 0]
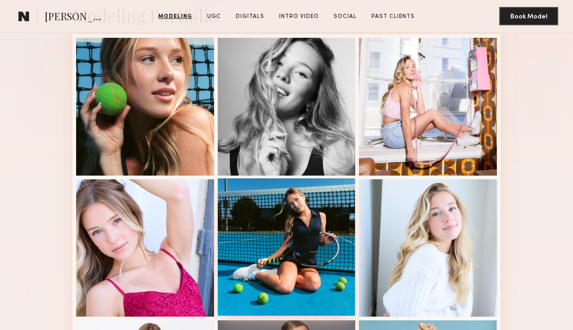
click at [275, 230] on div at bounding box center [287, 248] width 138 height 138
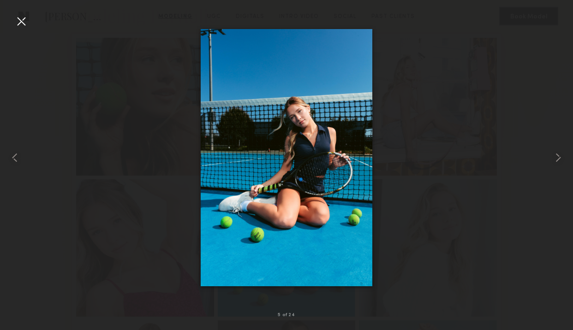
click at [23, 19] on div at bounding box center [21, 21] width 15 height 15
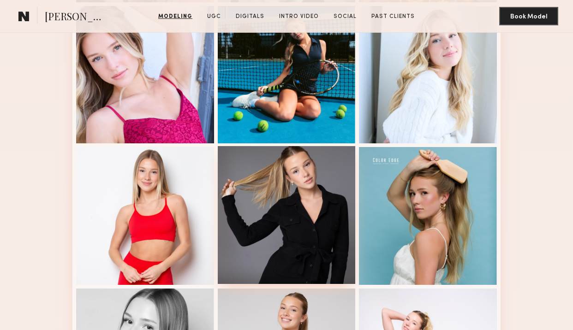
scroll to position [458, 0]
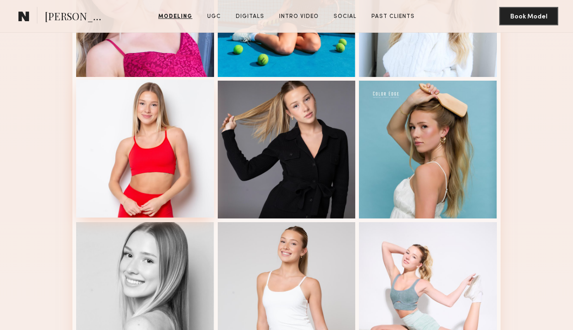
click at [197, 133] on div at bounding box center [145, 149] width 138 height 138
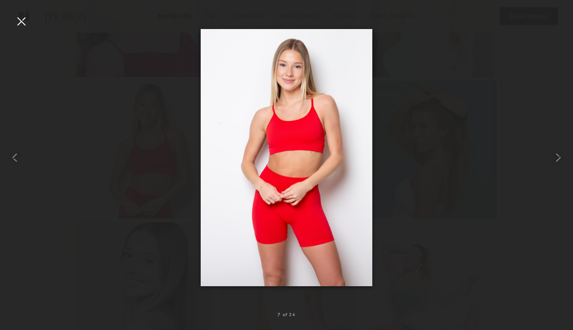
click at [18, 18] on div at bounding box center [21, 21] width 15 height 15
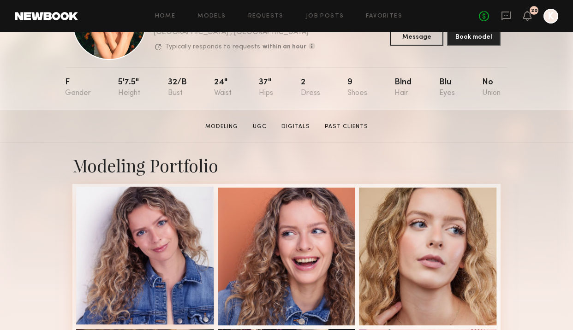
scroll to position [179, 0]
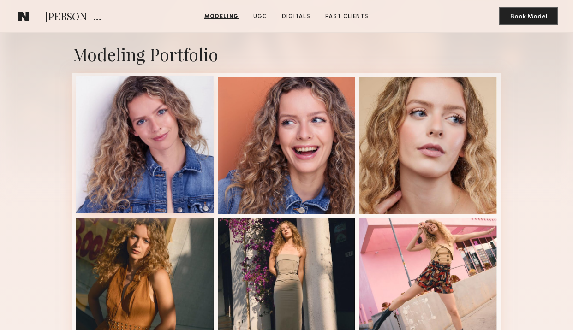
click at [179, 132] on div at bounding box center [145, 145] width 138 height 138
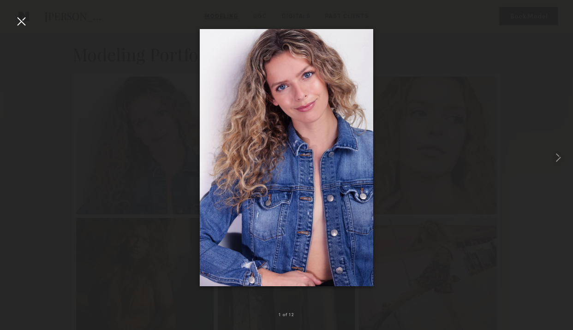
click at [16, 17] on div at bounding box center [21, 21] width 15 height 15
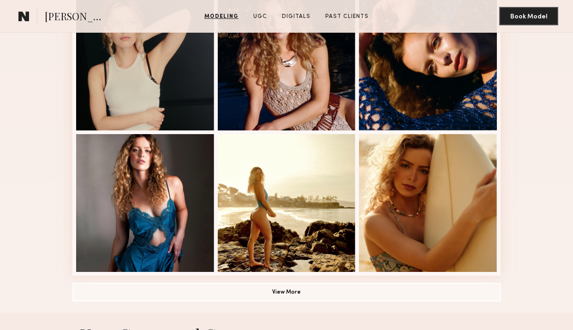
scroll to position [576, 0]
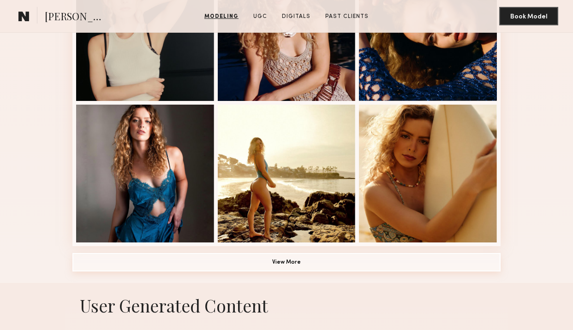
click at [287, 263] on button "View More" at bounding box center [286, 262] width 428 height 18
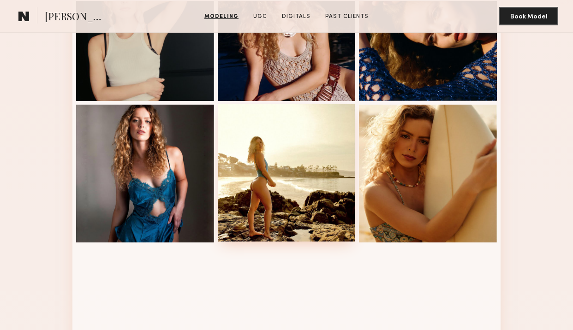
scroll to position [715, 0]
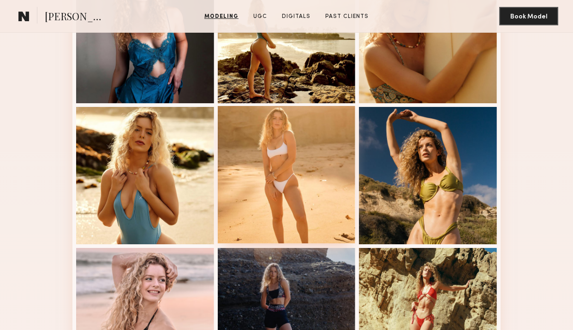
click at [302, 128] on div at bounding box center [287, 175] width 138 height 138
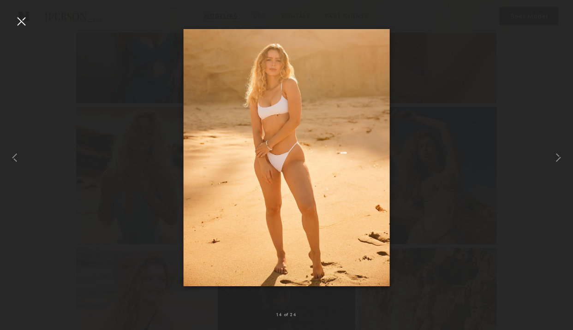
click at [18, 24] on div at bounding box center [21, 21] width 15 height 15
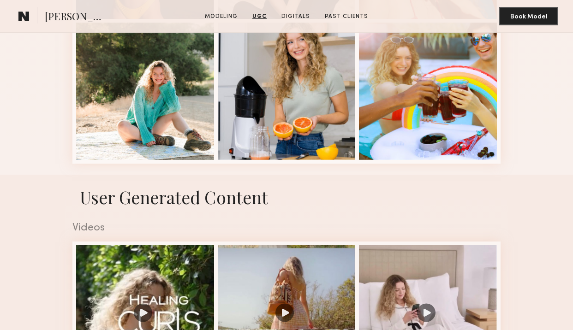
scroll to position [1090, 0]
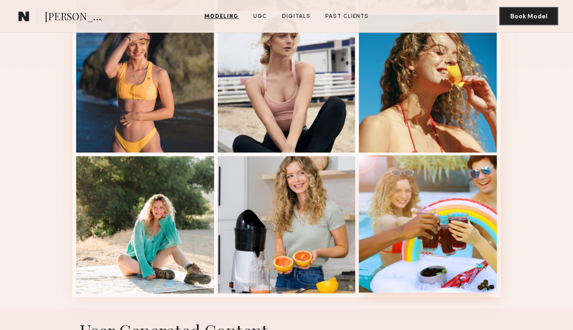
click at [450, 183] on div at bounding box center [428, 224] width 138 height 138
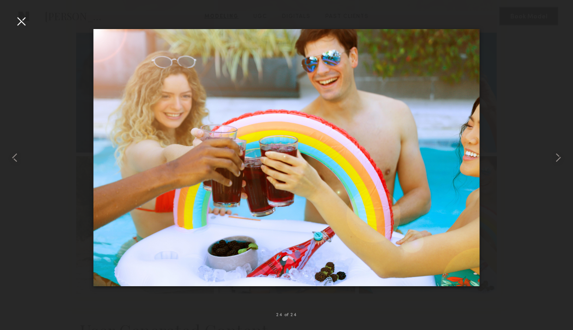
click at [17, 18] on div at bounding box center [21, 21] width 15 height 15
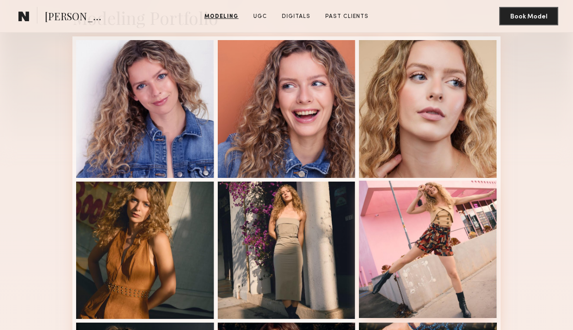
scroll to position [143, 0]
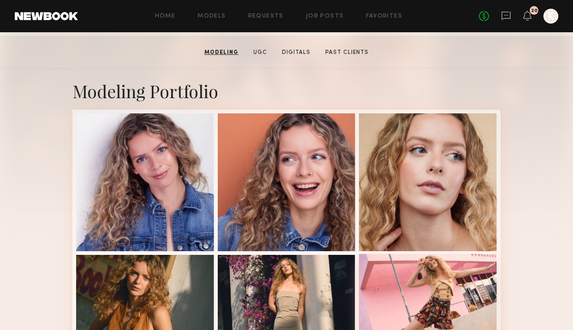
click at [424, 279] on div at bounding box center [428, 323] width 138 height 138
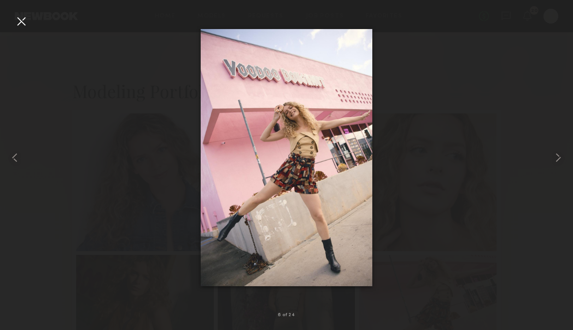
click at [23, 15] on div at bounding box center [21, 21] width 15 height 15
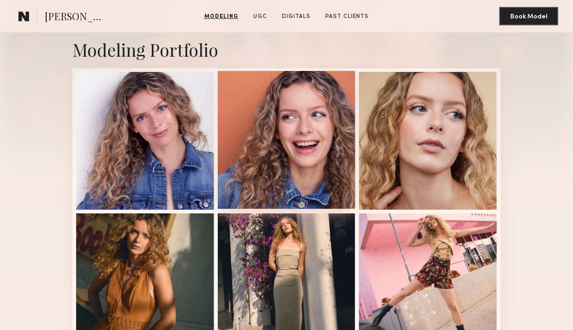
scroll to position [216, 0]
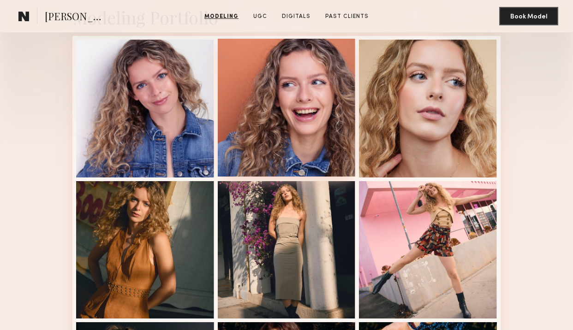
click at [327, 120] on div at bounding box center [287, 108] width 138 height 138
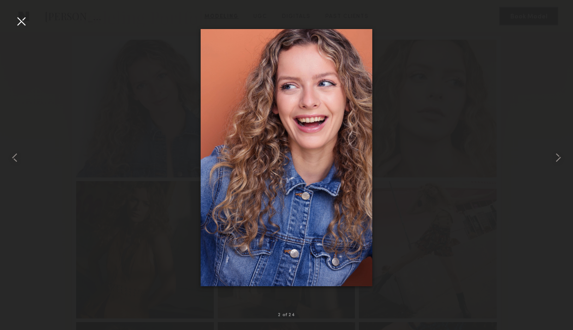
click at [15, 24] on div at bounding box center [21, 21] width 15 height 15
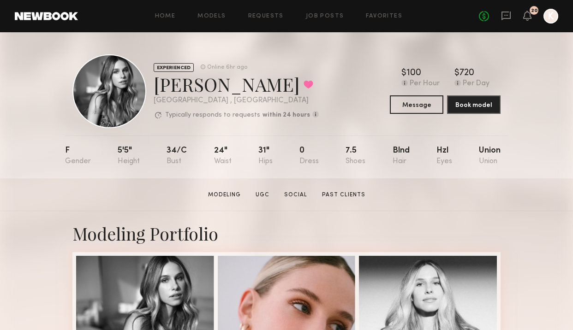
scroll to position [265, 0]
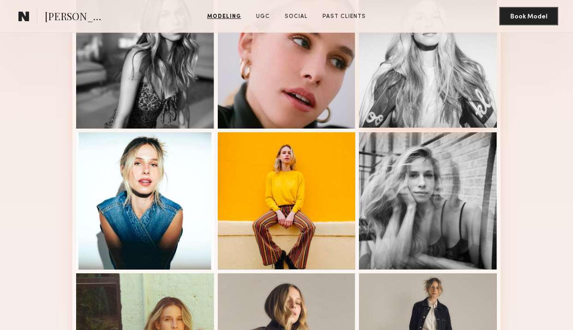
click at [429, 96] on div at bounding box center [428, 59] width 138 height 138
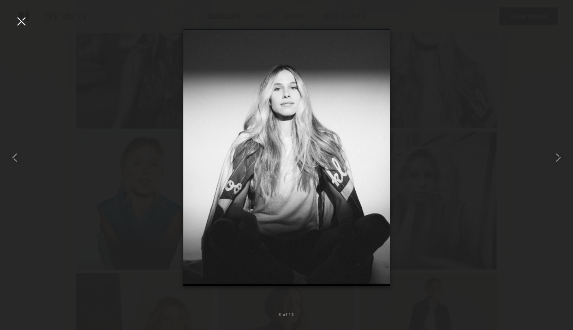
scroll to position [265, 0]
click at [27, 14] on div at bounding box center [21, 21] width 15 height 15
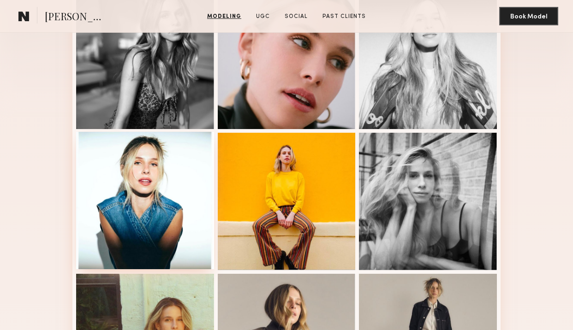
scroll to position [198, 0]
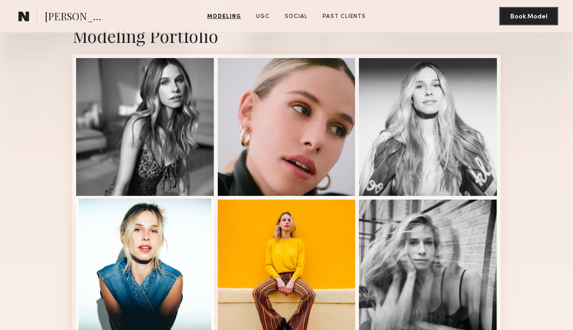
click at [163, 241] on div at bounding box center [145, 268] width 138 height 138
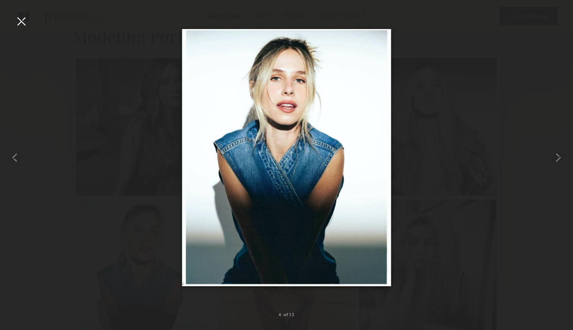
click at [17, 21] on div at bounding box center [21, 21] width 15 height 15
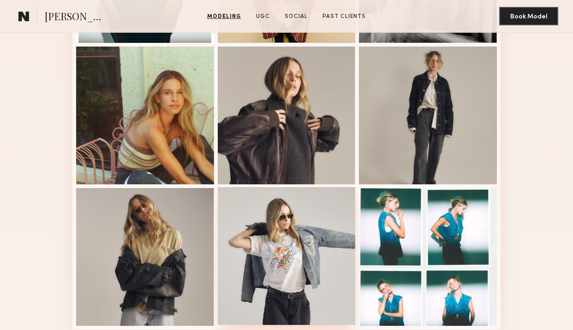
scroll to position [671, 0]
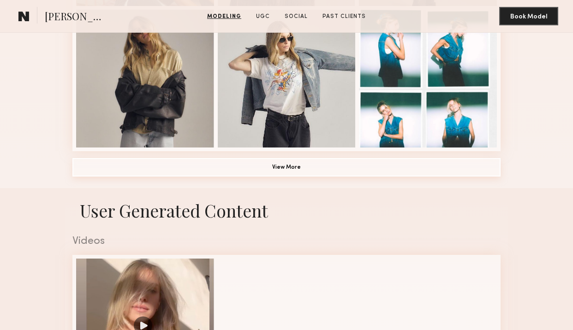
click at [304, 167] on button "View More" at bounding box center [286, 167] width 428 height 18
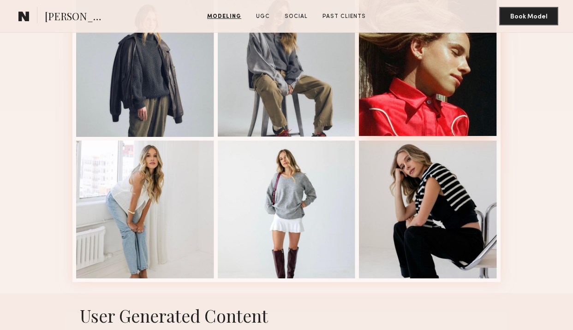
scroll to position [917, 0]
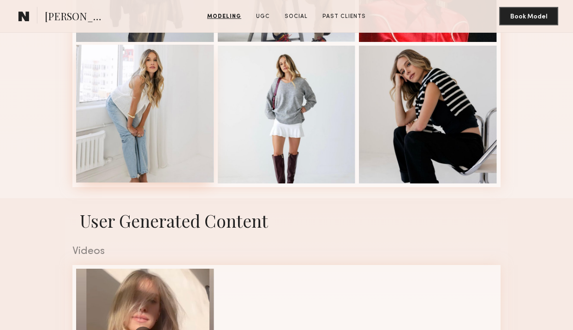
click at [169, 114] on div at bounding box center [145, 114] width 138 height 138
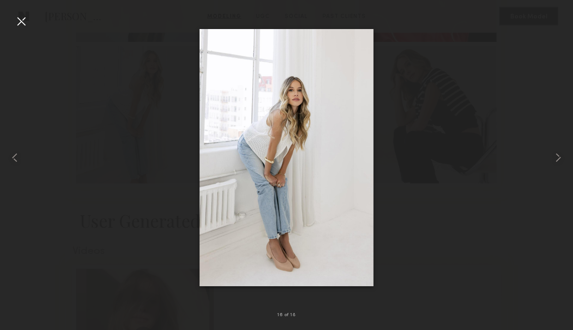
click at [20, 19] on div at bounding box center [21, 21] width 15 height 15
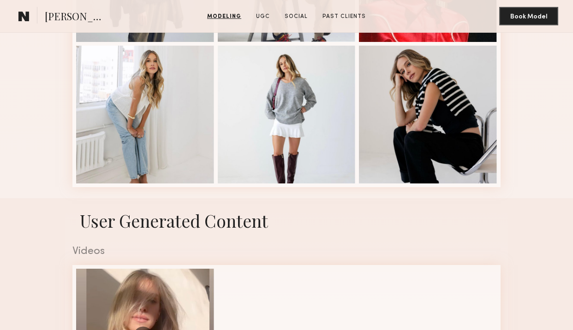
click at [21, 16] on common-icon at bounding box center [23, 16] width 11 height 12
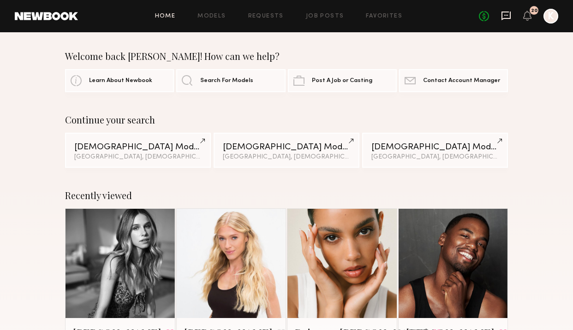
click at [509, 18] on icon at bounding box center [505, 16] width 9 height 9
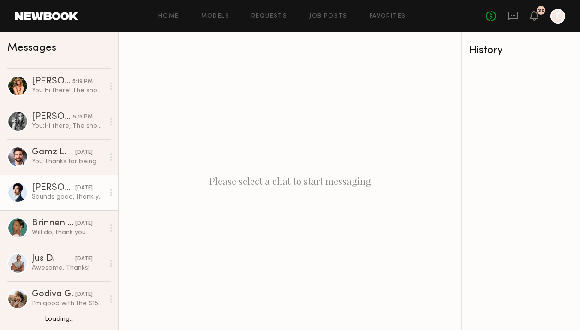
scroll to position [54, 0]
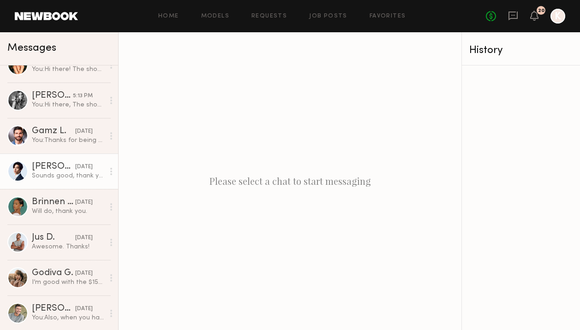
click at [61, 214] on div "Will do, thank you." at bounding box center [68, 211] width 72 height 9
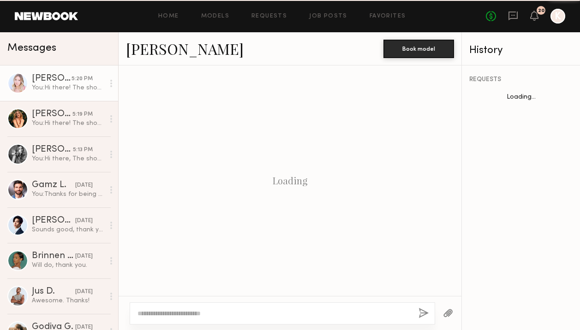
scroll to position [401, 0]
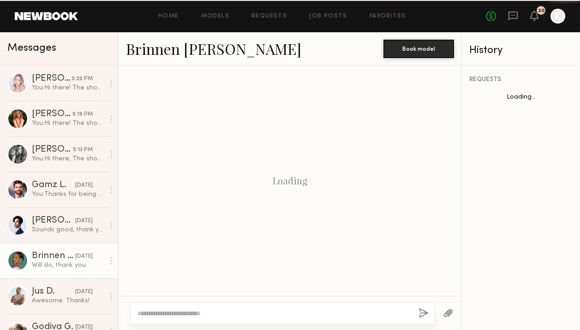
scroll to position [1698, 0]
